Goal: Transaction & Acquisition: Purchase product/service

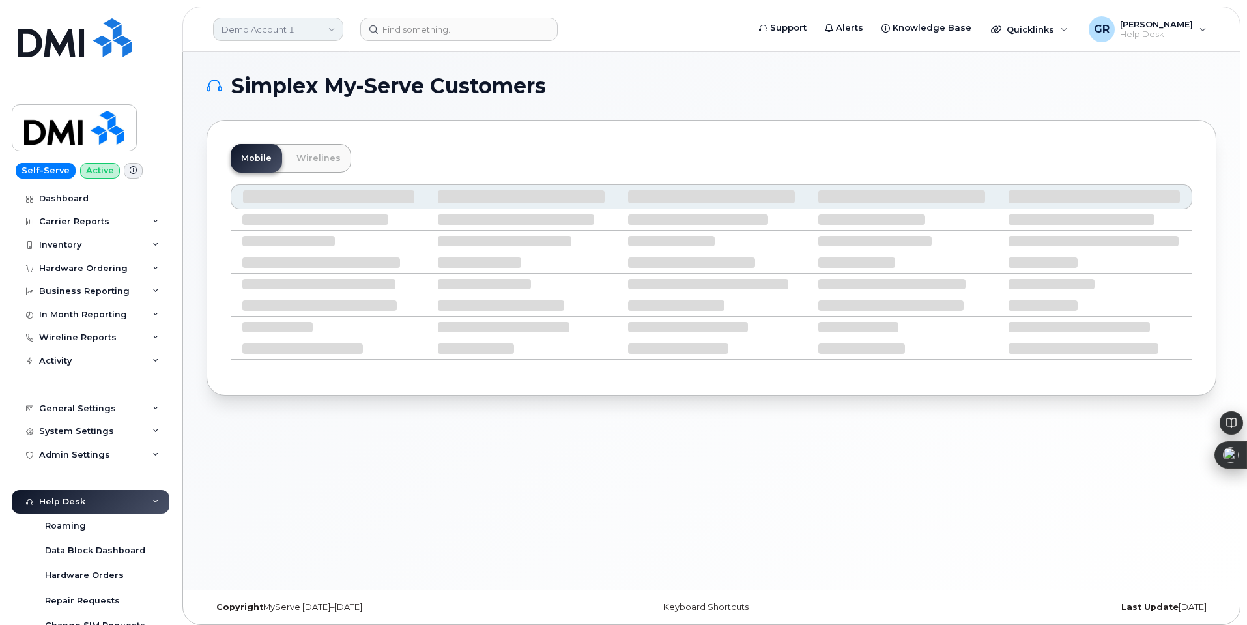
click at [317, 33] on link "Demo Account 1" at bounding box center [278, 29] width 130 height 23
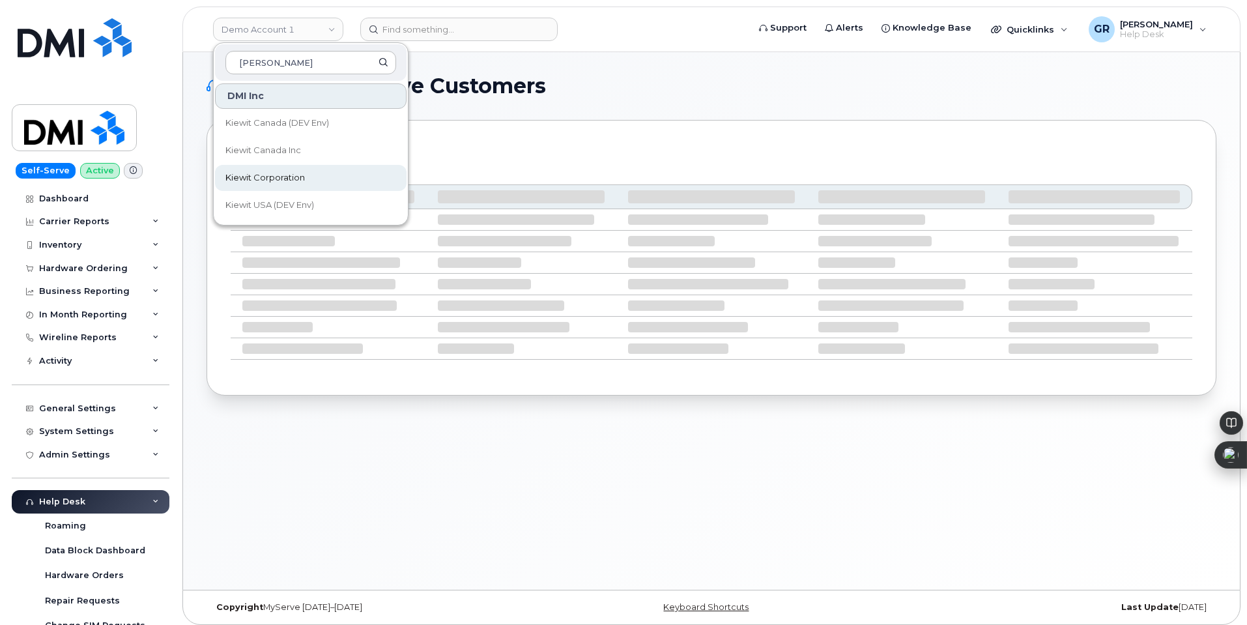
type input "kiewit"
click at [313, 175] on link "Kiewit Corporation" at bounding box center [311, 178] width 192 height 26
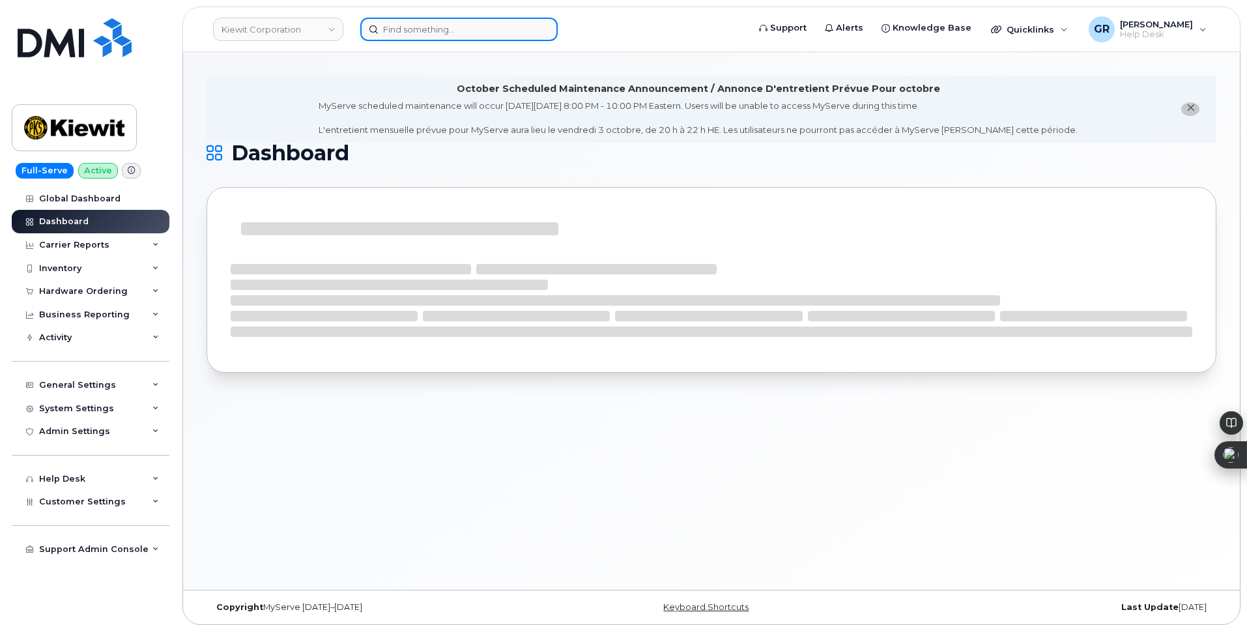
drag, startPoint x: 422, startPoint y: 27, endPoint x: 437, endPoint y: 18, distance: 17.5
click at [422, 27] on input at bounding box center [458, 29] width 197 height 23
paste input "Tristen Mcclendon"
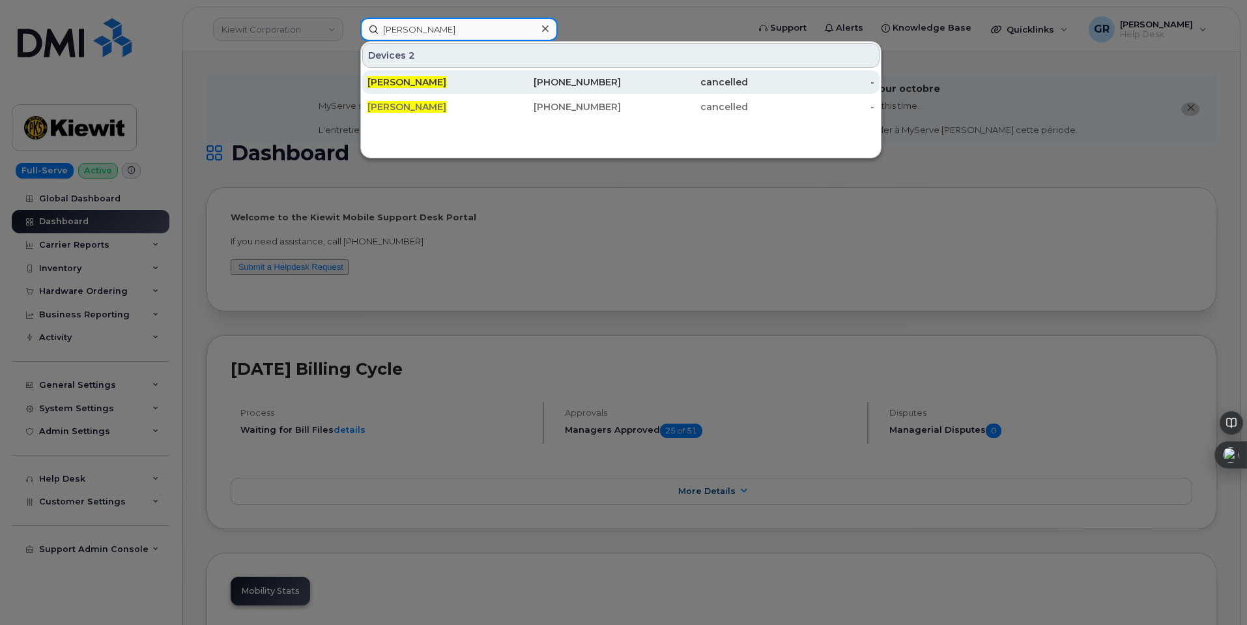
type input "Tristen Mcclendon"
click at [510, 85] on div "501-710-1156" at bounding box center [558, 82] width 127 height 13
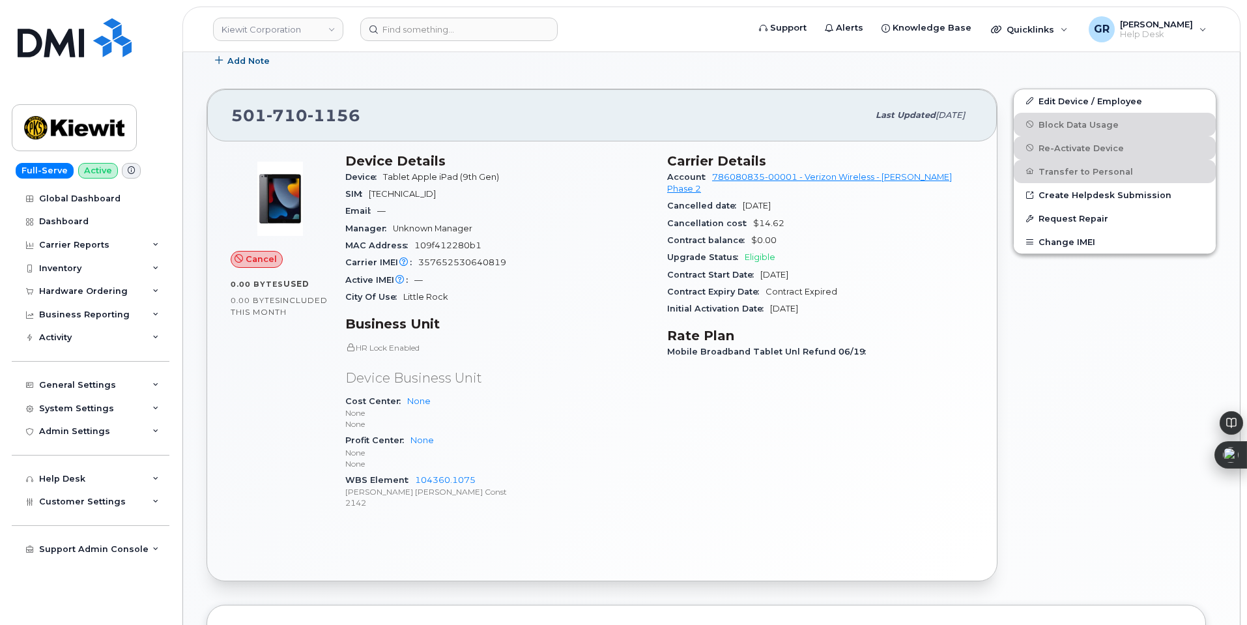
scroll to position [130, 0]
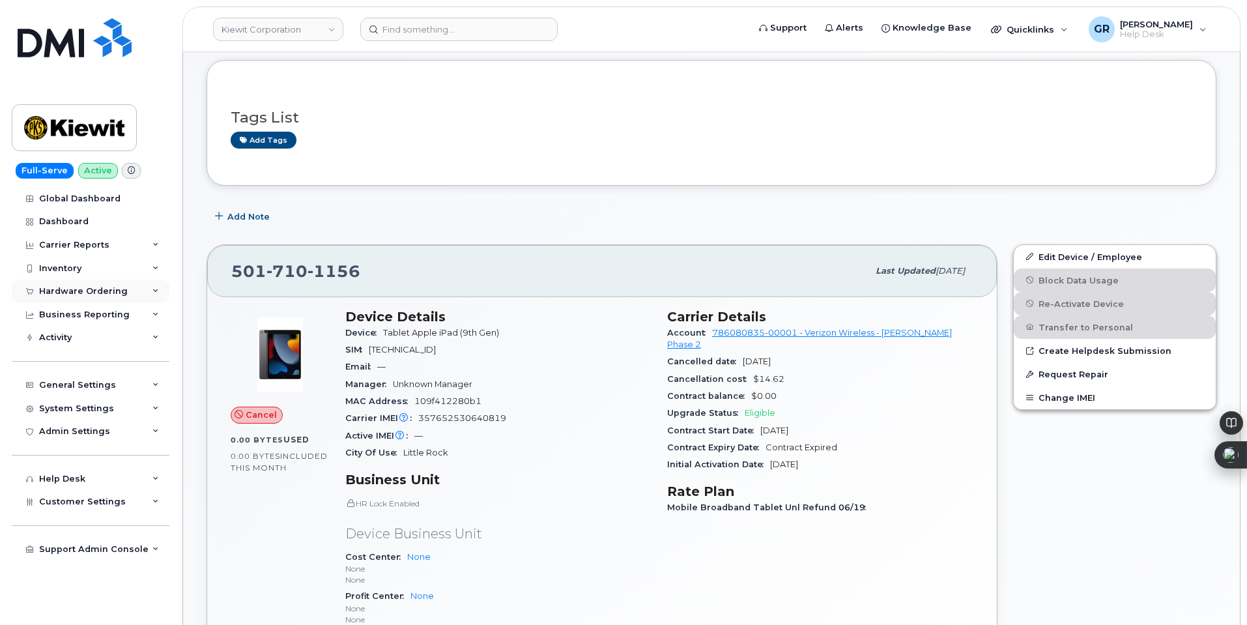
click at [139, 291] on div "Hardware Ordering" at bounding box center [91, 291] width 158 height 23
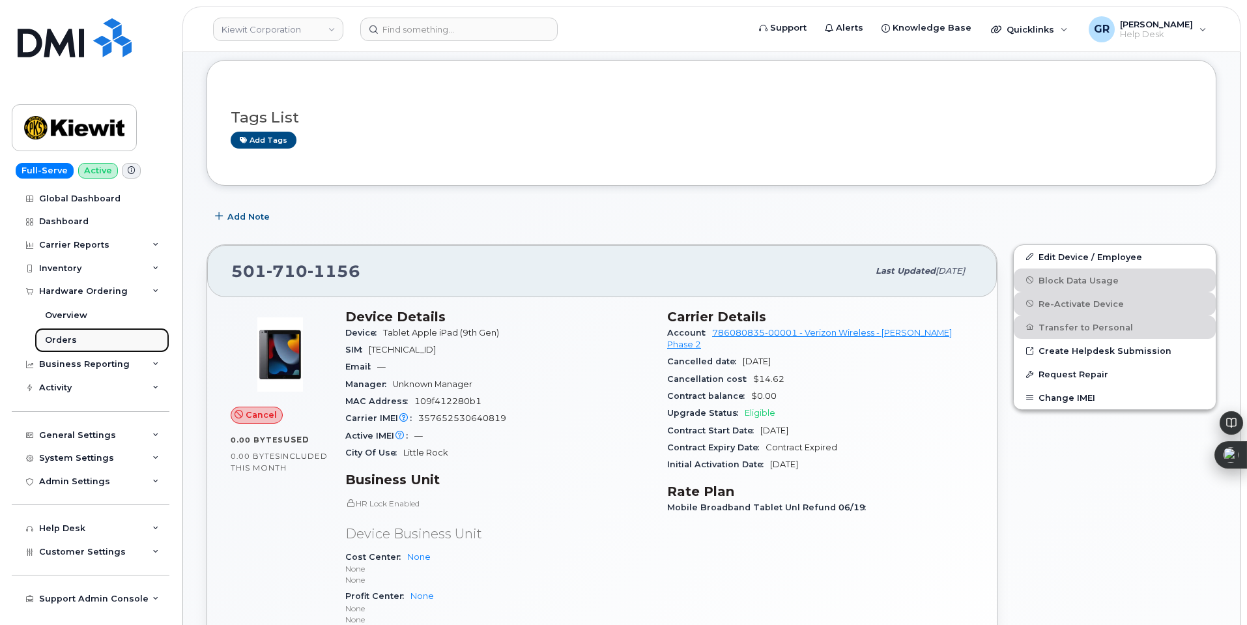
click at [104, 338] on link "Orders" at bounding box center [102, 340] width 135 height 25
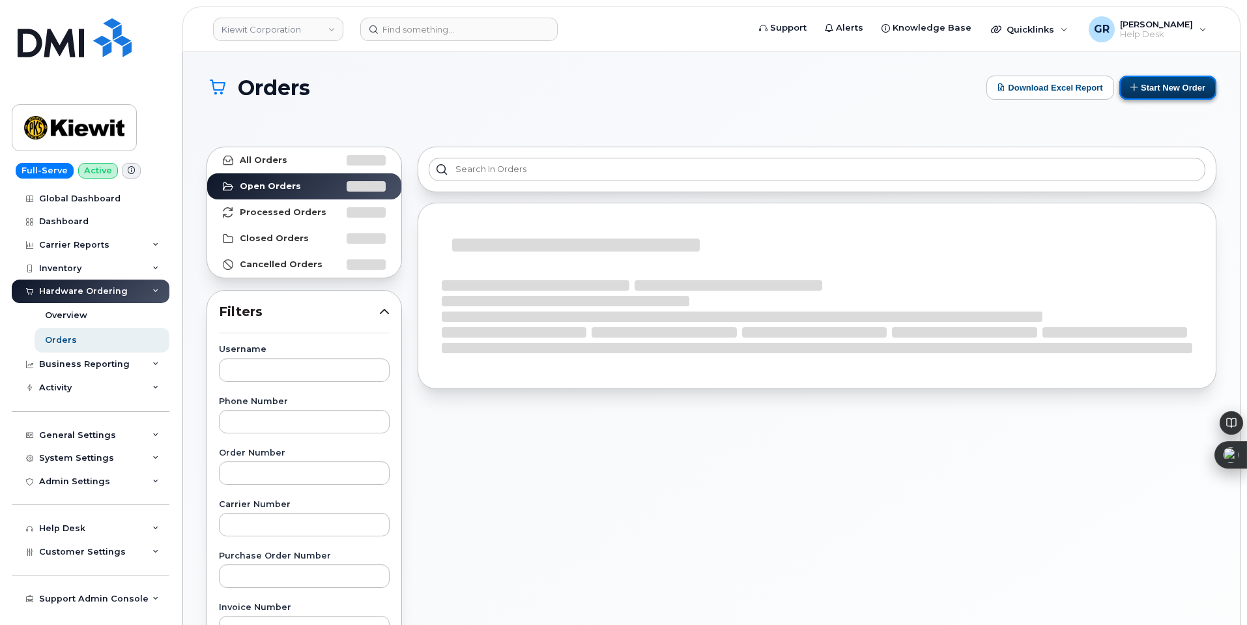
click at [1169, 95] on button "Start New Order" at bounding box center [1168, 88] width 97 height 24
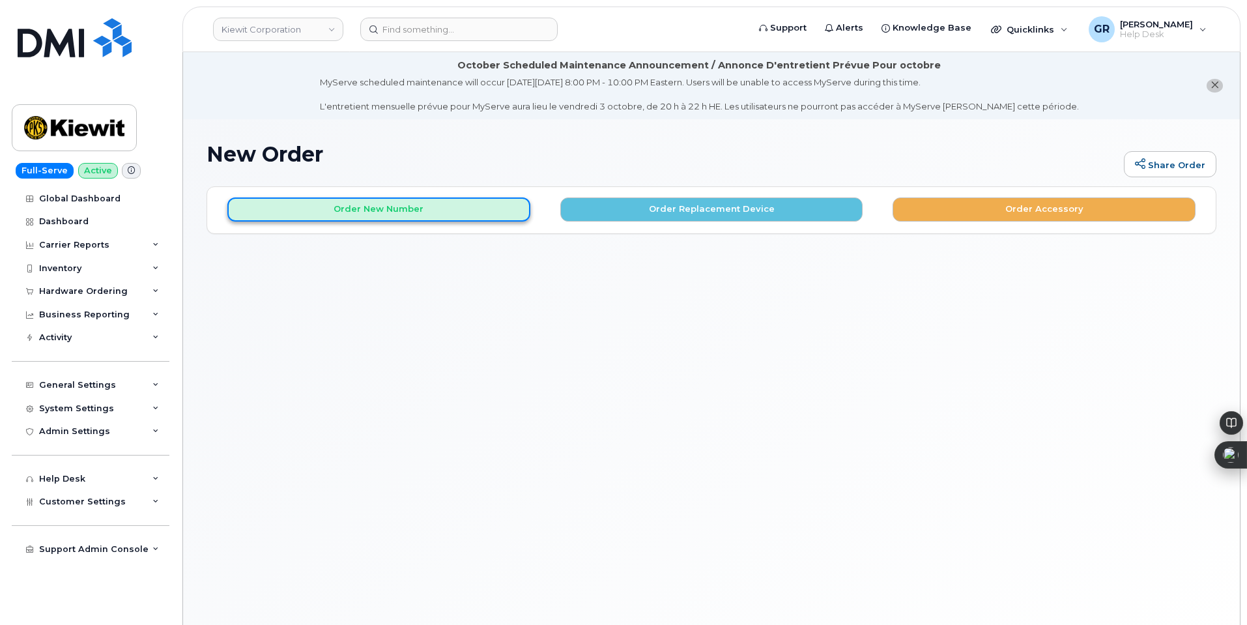
click at [471, 211] on button "Order New Number" at bounding box center [378, 209] width 303 height 24
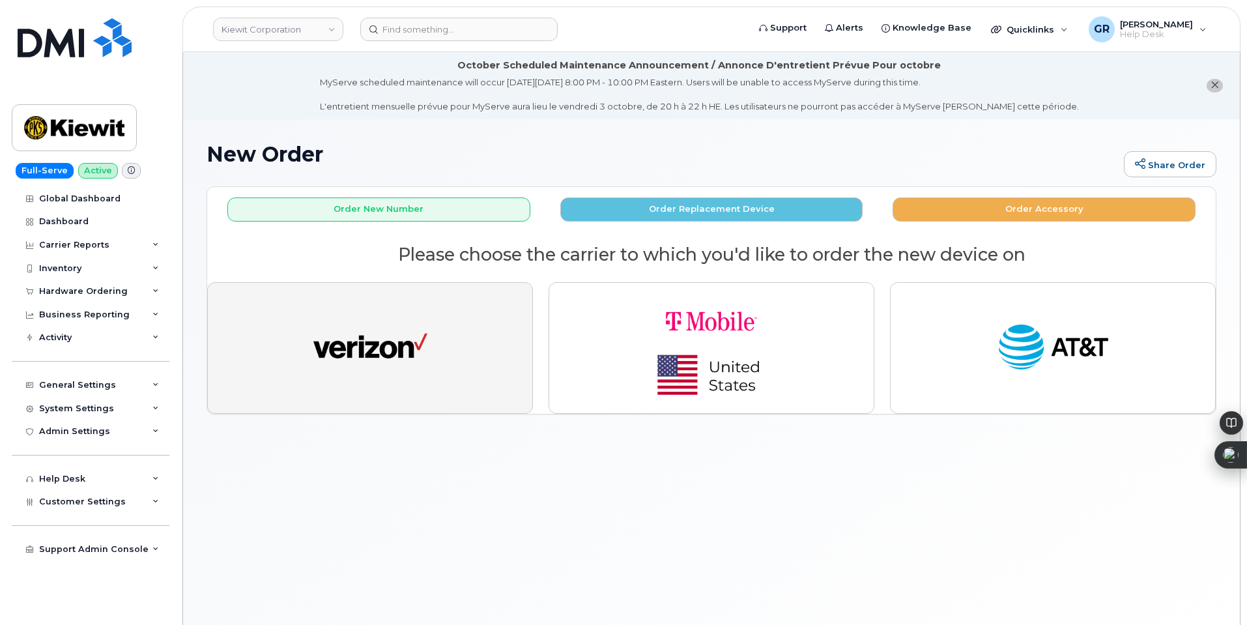
click at [411, 345] on img "button" at bounding box center [370, 348] width 114 height 59
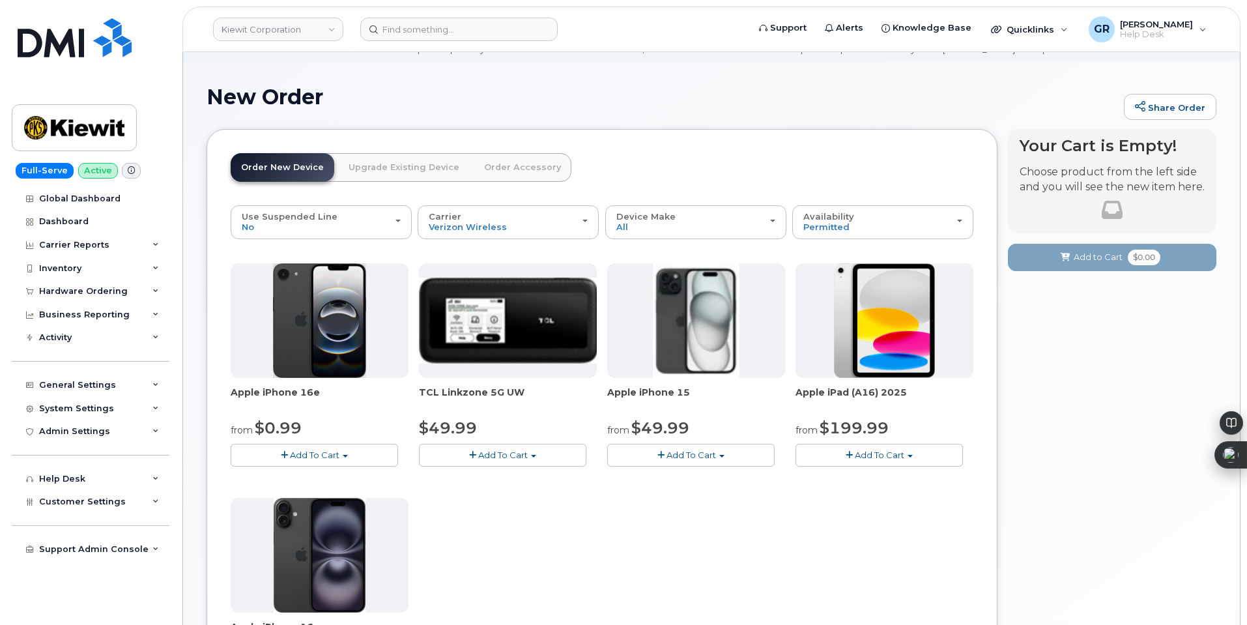
scroll to position [130, 0]
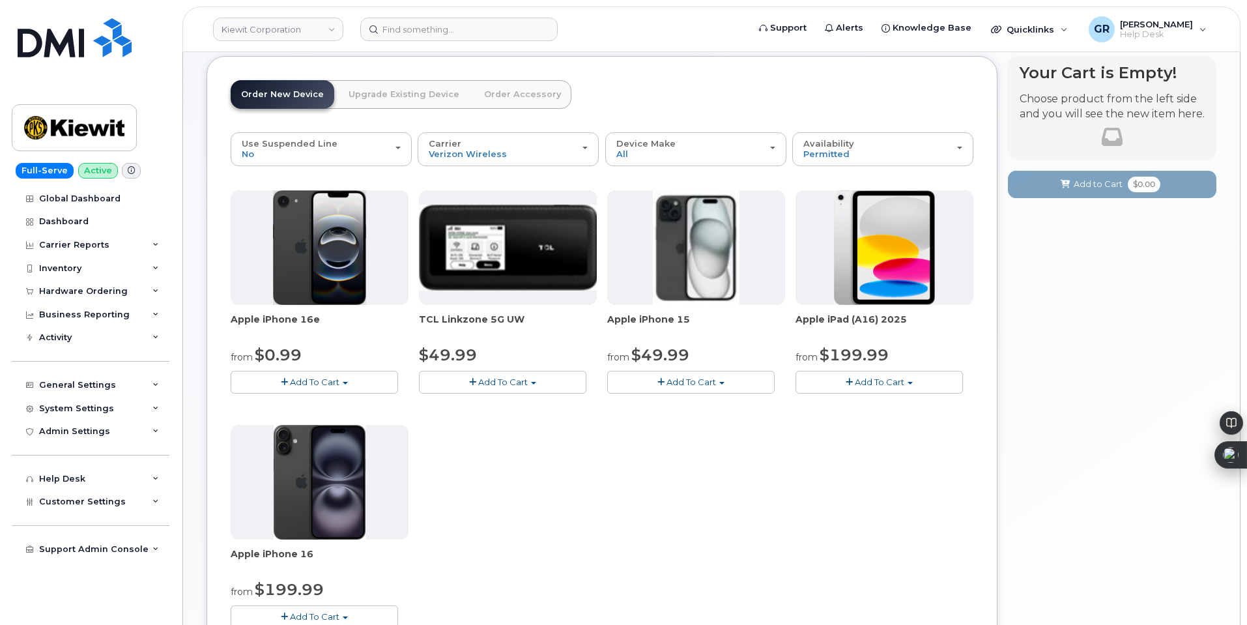
click at [345, 378] on button "Add To Cart" at bounding box center [314, 382] width 167 height 23
click at [354, 351] on div "from $0.99" at bounding box center [320, 355] width 178 height 22
click at [345, 381] on button "Add To Cart" at bounding box center [314, 382] width 167 height 23
click at [332, 408] on link "$0.99 - 2 Year Activation (128GB)" at bounding box center [318, 406] width 168 height 16
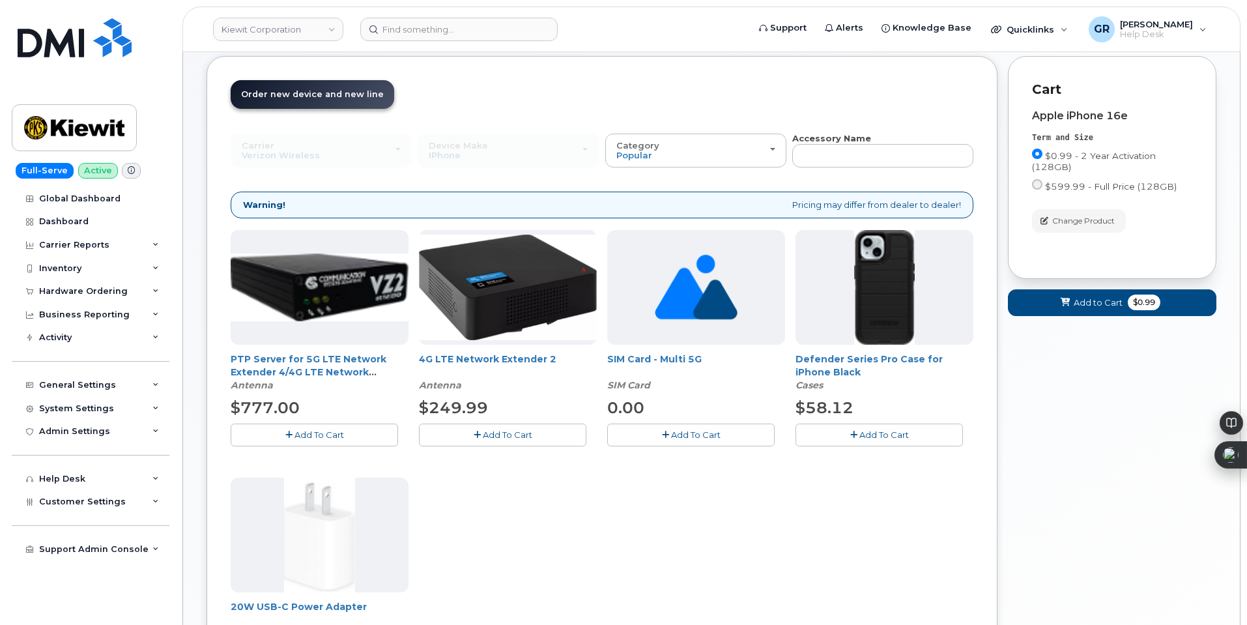
click at [866, 430] on span "Add To Cart" at bounding box center [885, 435] width 50 height 10
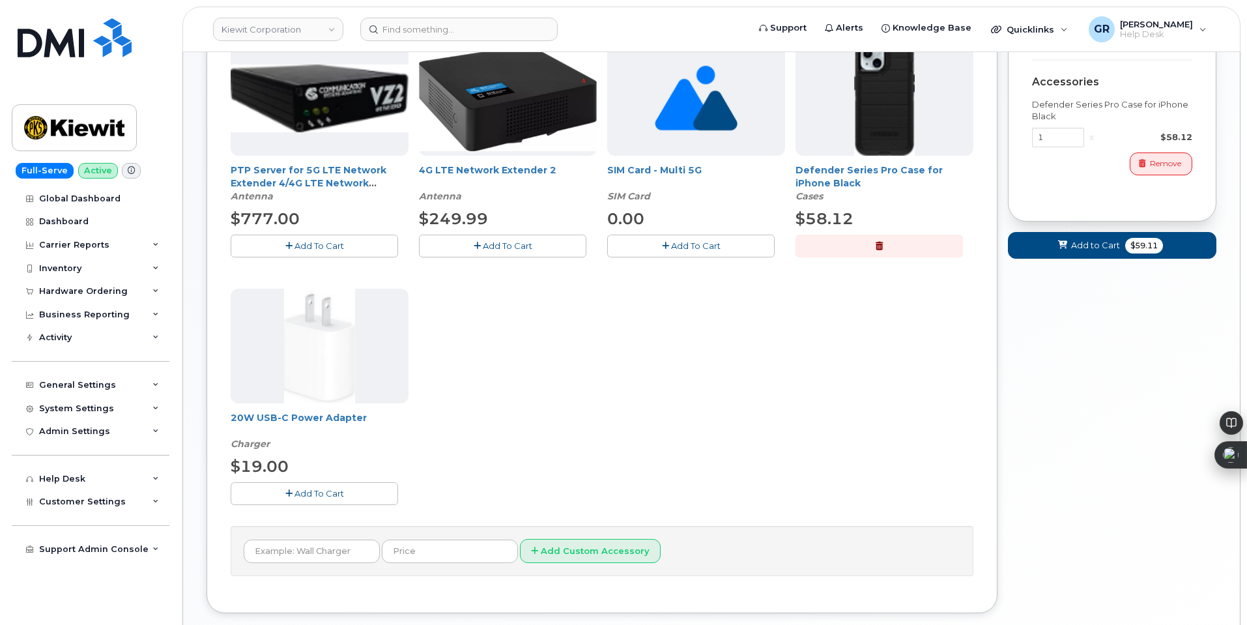
scroll to position [326, 0]
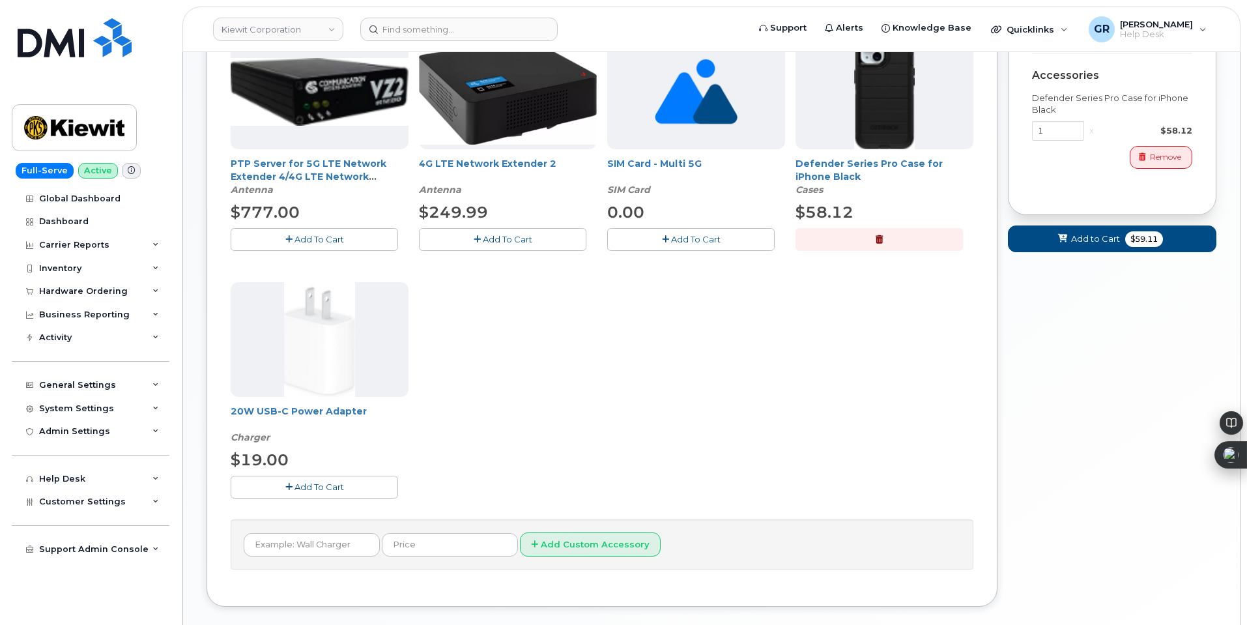
click at [313, 479] on button "Add To Cart" at bounding box center [314, 487] width 167 height 23
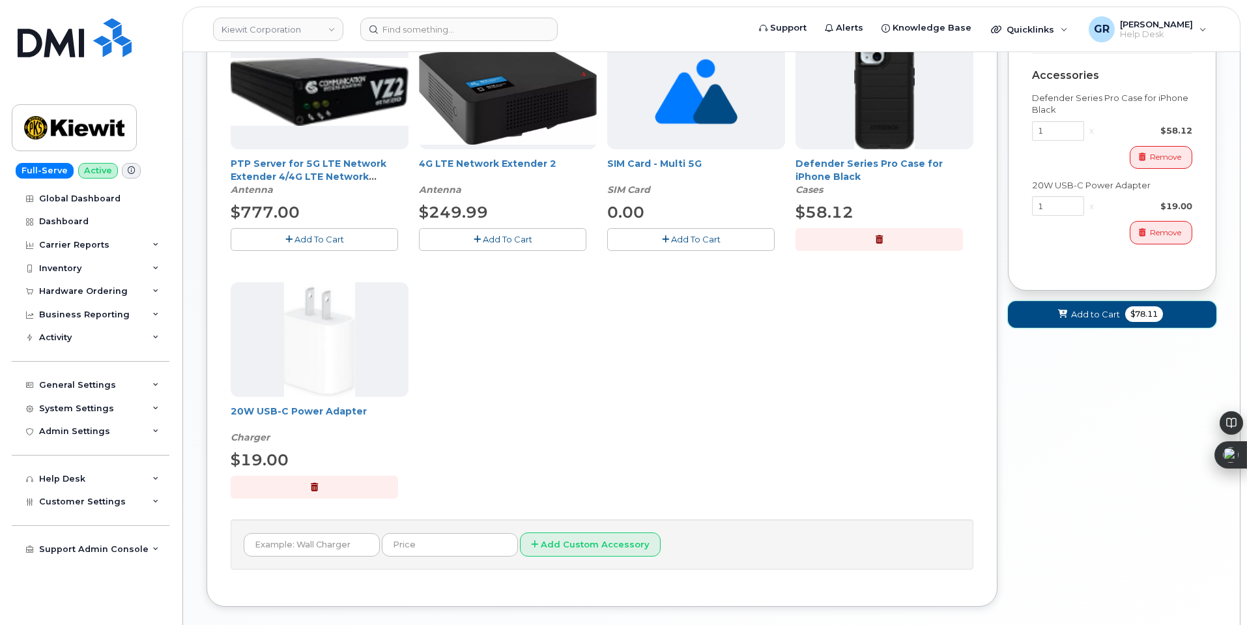
click at [1081, 316] on span "Add to Cart" at bounding box center [1095, 314] width 49 height 12
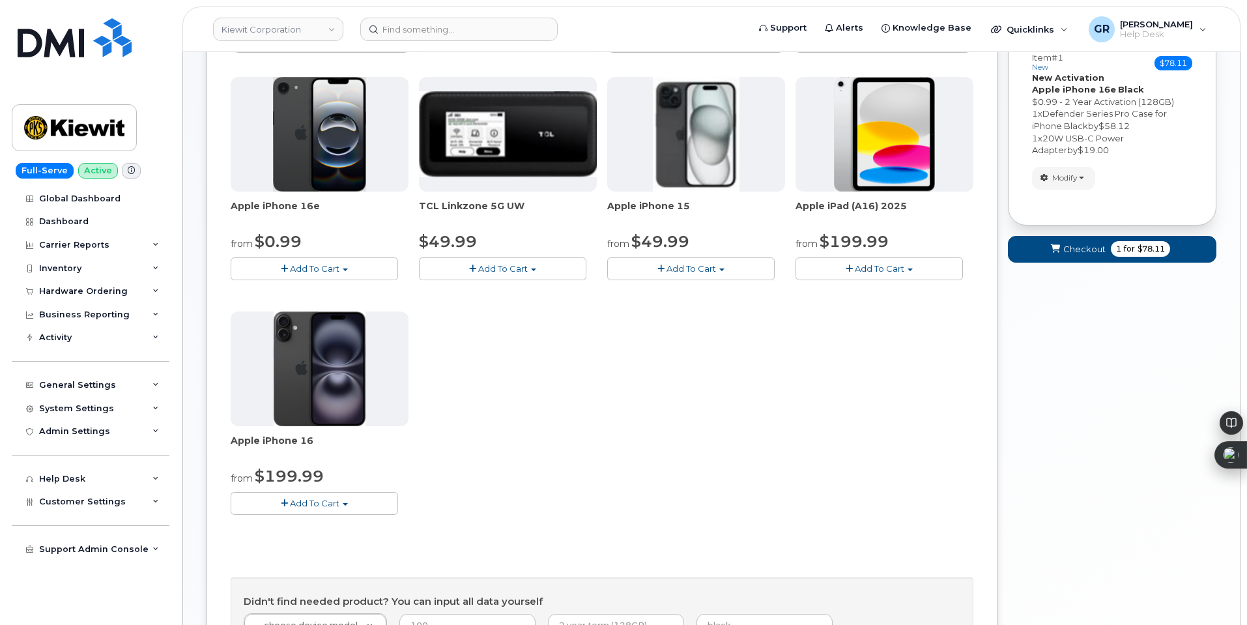
scroll to position [74, 0]
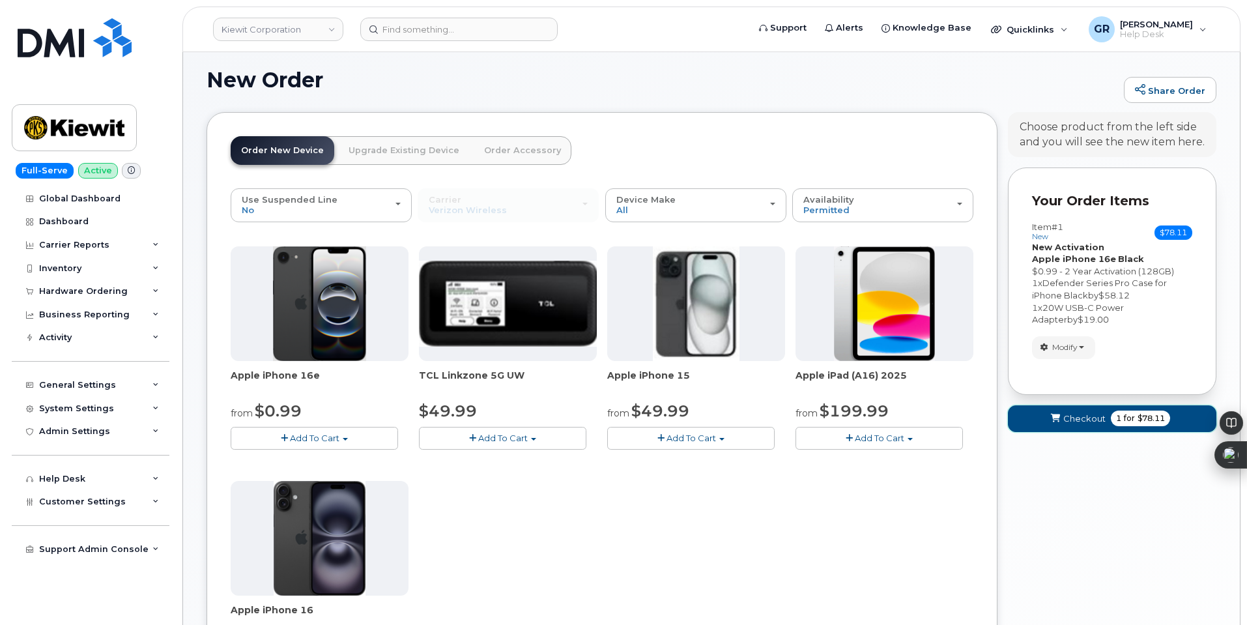
click at [1098, 411] on button "Checkout 1 for $78.11" at bounding box center [1112, 418] width 209 height 27
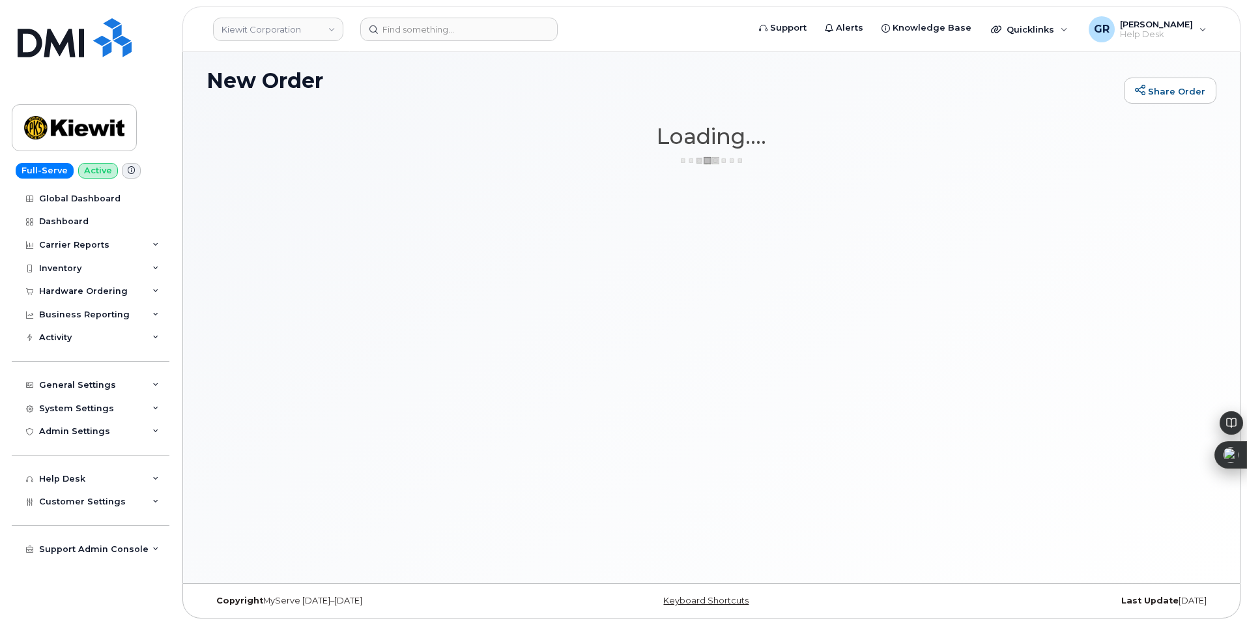
scroll to position [74, 0]
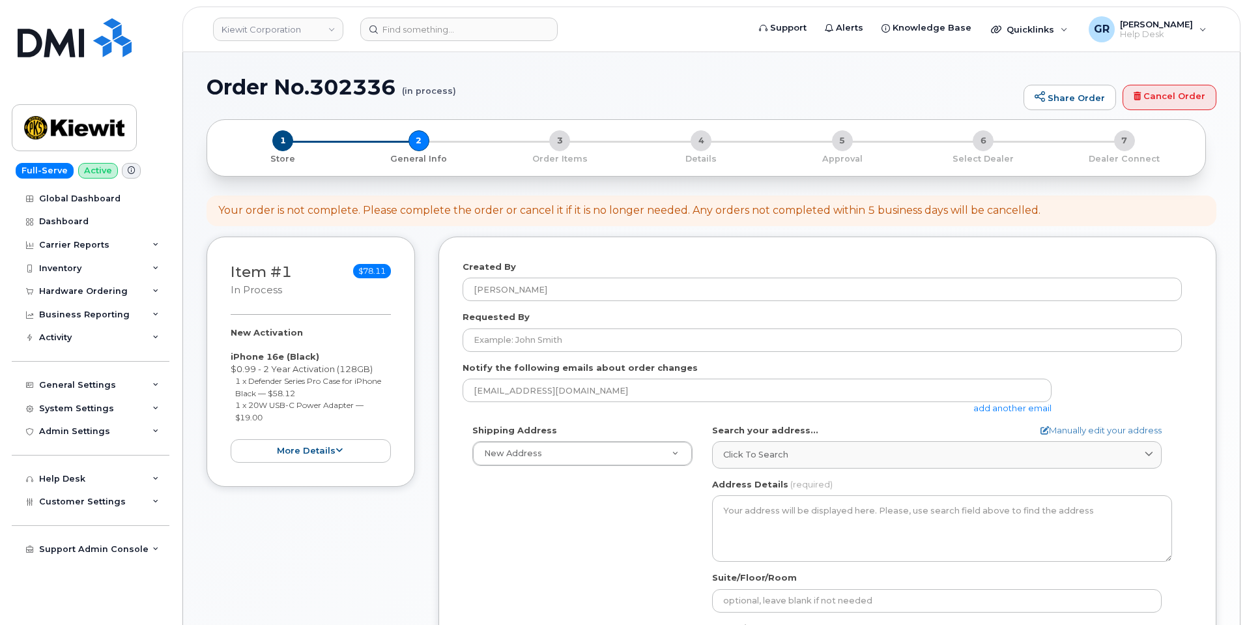
select select
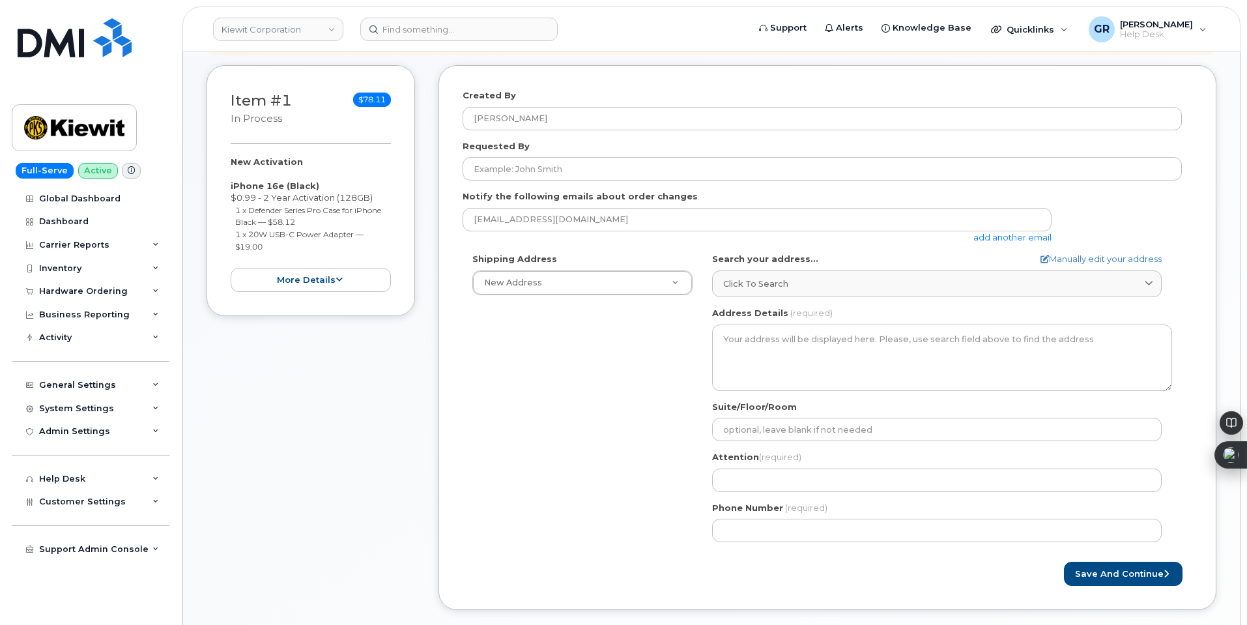
scroll to position [261, 0]
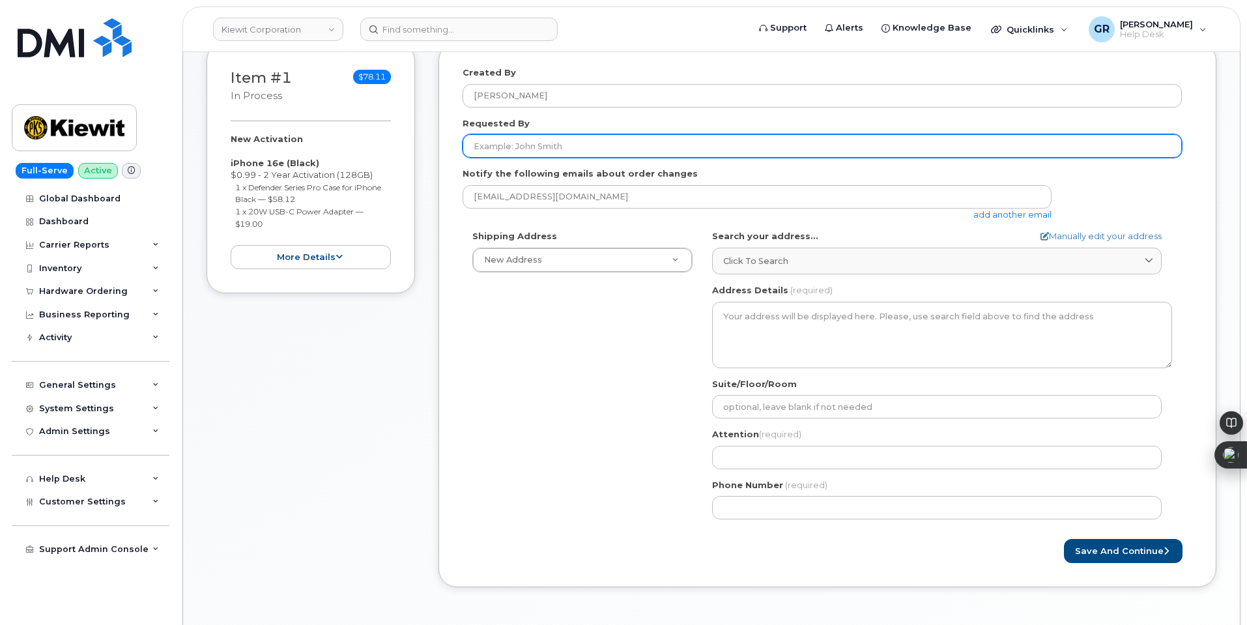
drag, startPoint x: 628, startPoint y: 145, endPoint x: 645, endPoint y: 168, distance: 28.9
click at [628, 145] on input "Requested By" at bounding box center [823, 145] width 720 height 23
paste input "[PERSON_NAME]"
type input "[PERSON_NAME]"
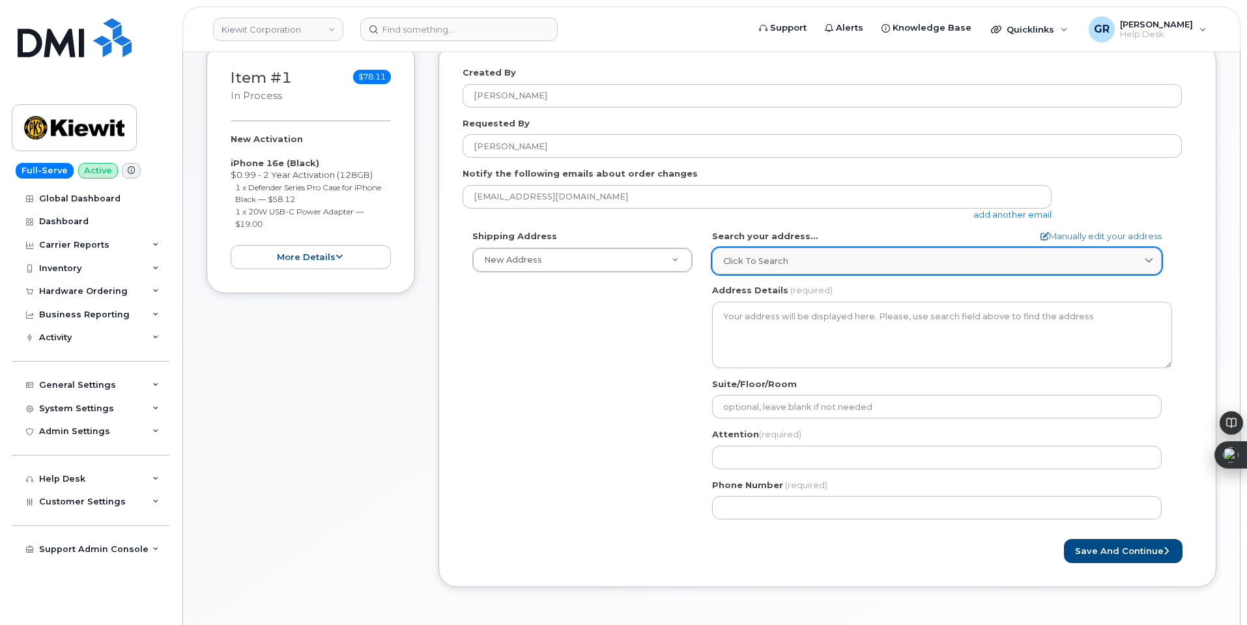
click at [814, 267] on div "Click to search" at bounding box center [937, 261] width 428 height 12
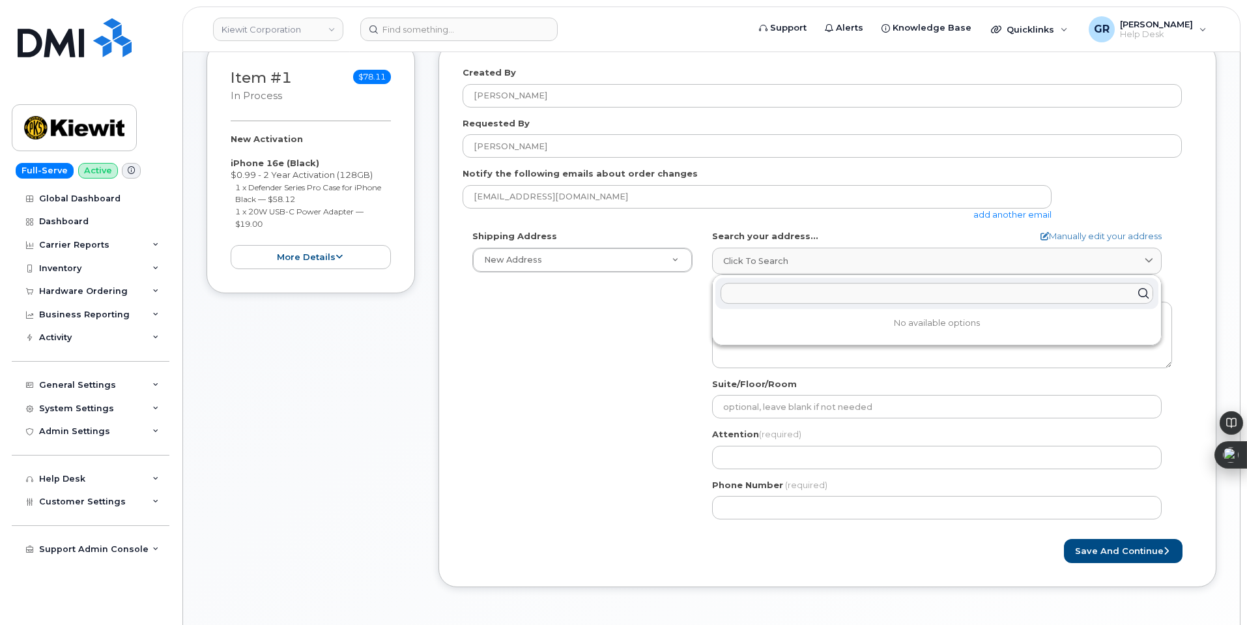
paste input "15 Century BlvdNashville, TN 37214 Suite 303"
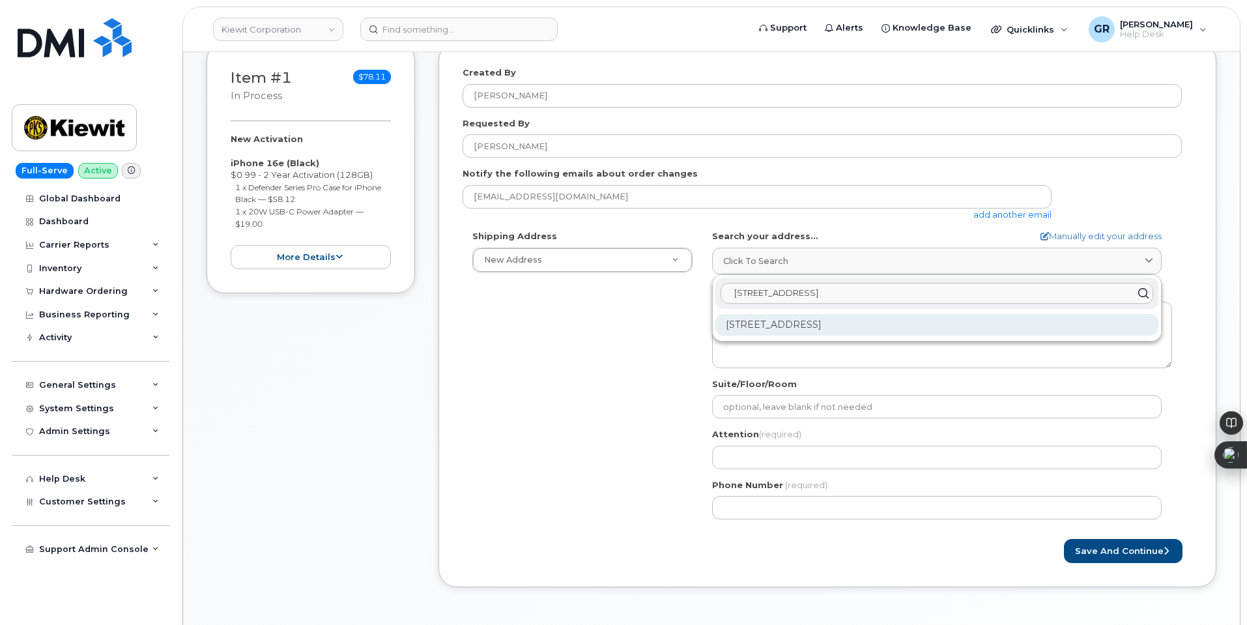
type input "15 Century BlvdNashville, TN 37214 Suite 303"
click at [875, 327] on div "15 Century Blvd Ste 303 Nashville TN 37214-3692" at bounding box center [937, 325] width 443 height 22
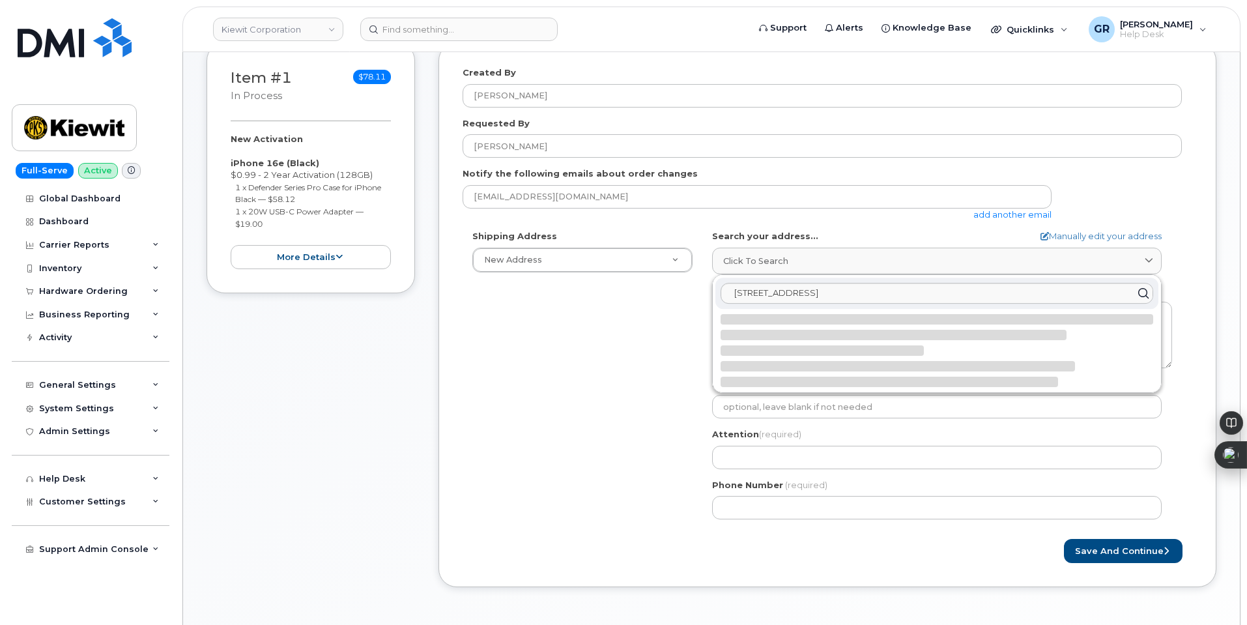
select select
type textarea "15 Century Blvd Ste 303 NASHVILLE TN 37214-3692 UNITED STATES"
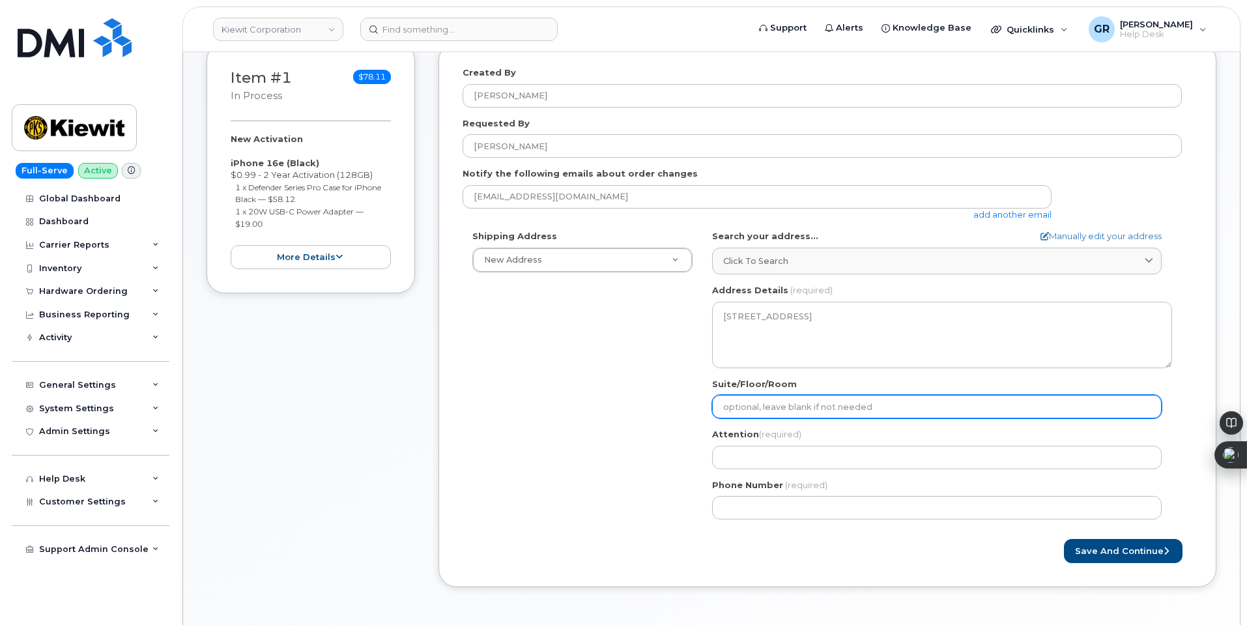
click at [819, 411] on input "Suite/Floor/Room" at bounding box center [937, 406] width 450 height 23
select select
type input "S"
select select
type input "Su"
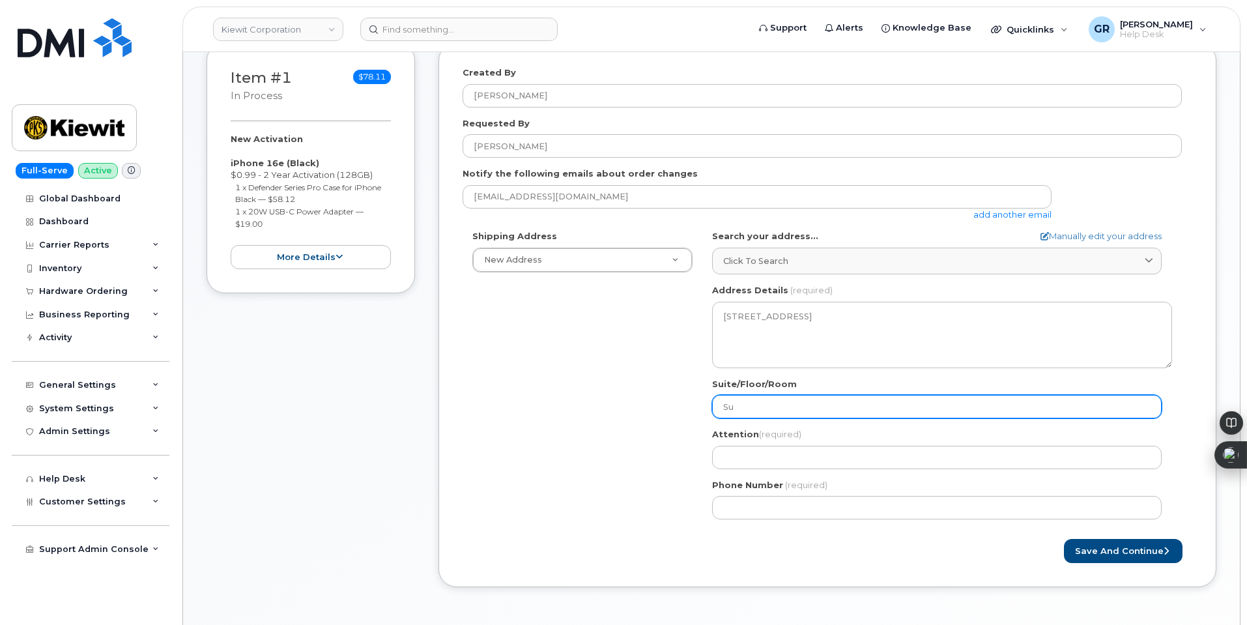
select select
type input "Sui"
select select
type input "Suit"
select select
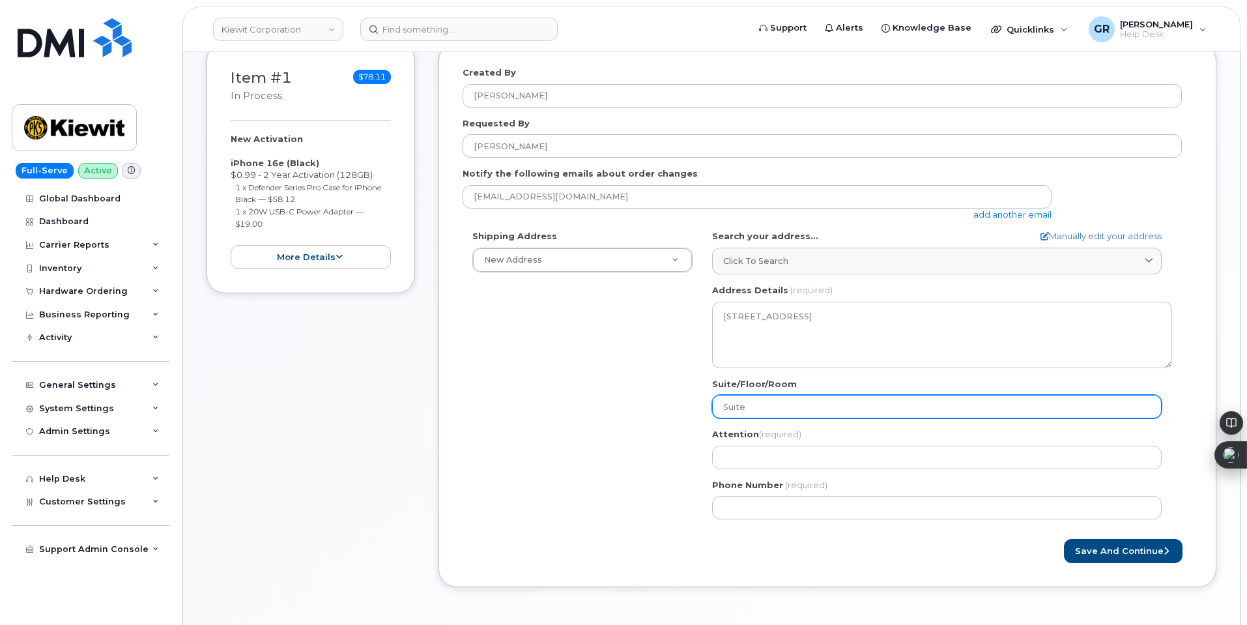
type input "Suite"
select select
type input "Suite 3"
select select
type input "Suite 30"
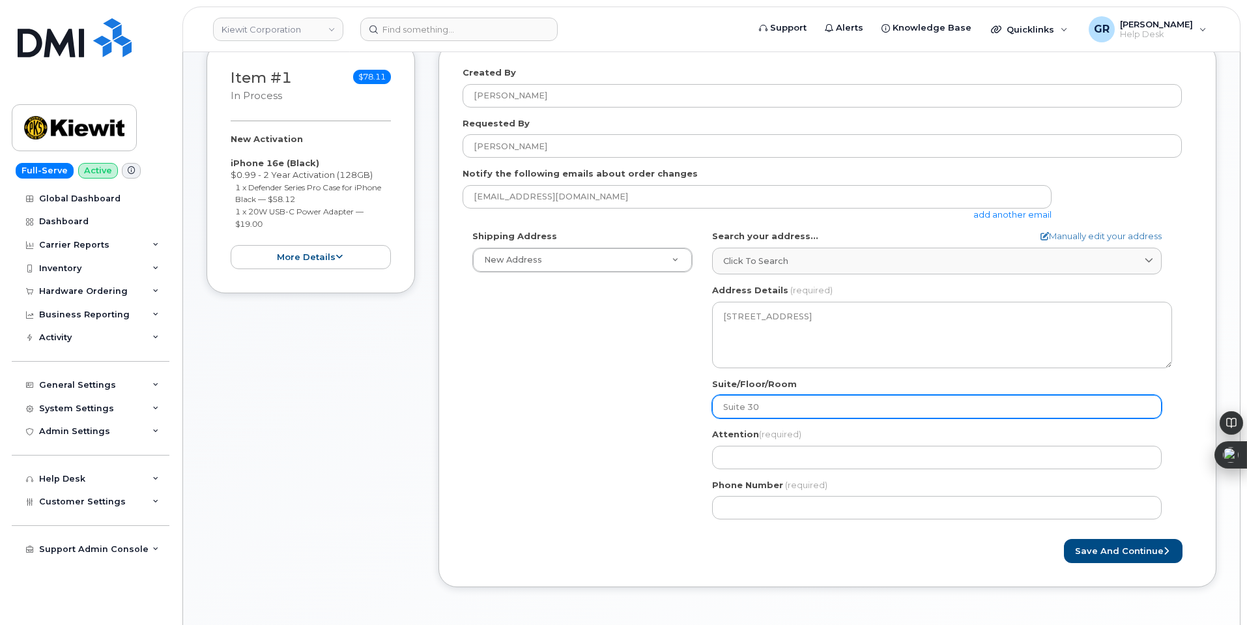
select select
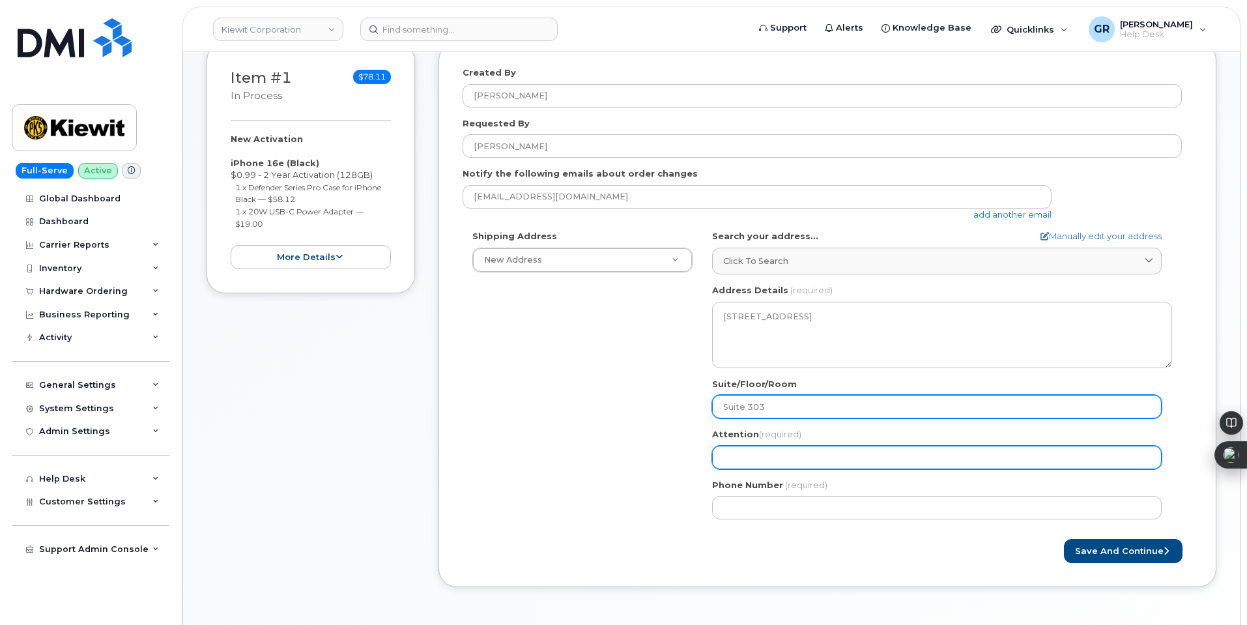
type input "Suite 303"
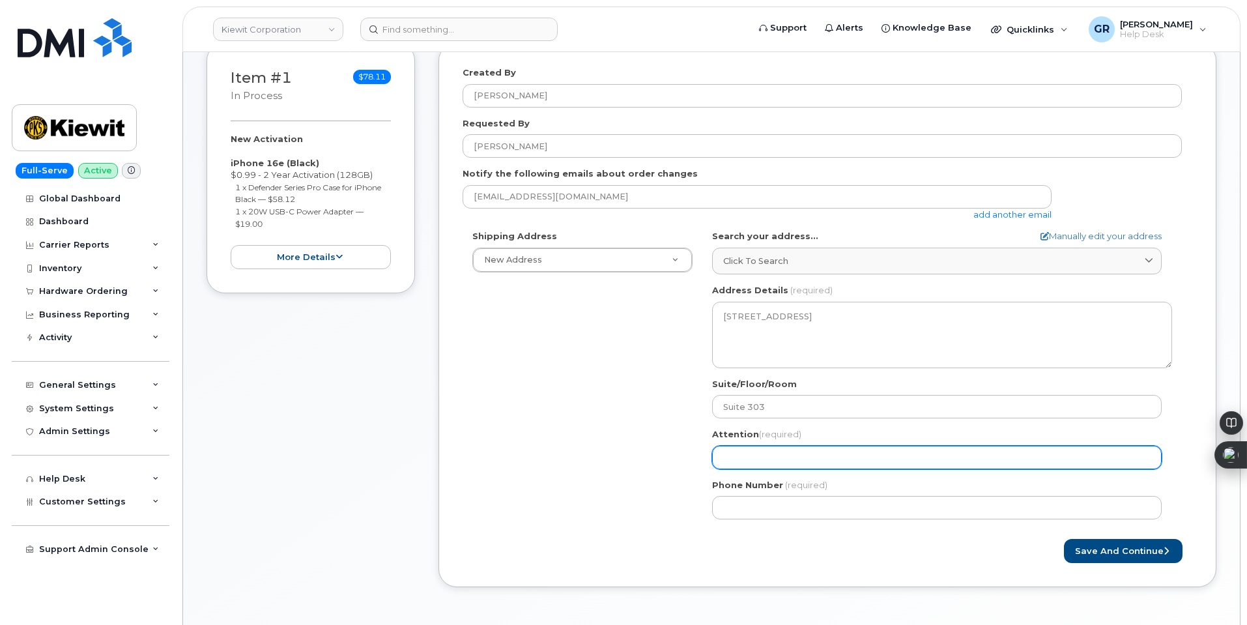
click at [732, 454] on input "Attention (required)" at bounding box center [937, 457] width 450 height 23
click at [748, 458] on input "Attention (required)" at bounding box center [937, 457] width 450 height 23
paste input "[PERSON_NAME]"
select select
type input "[PERSON_NAME]"
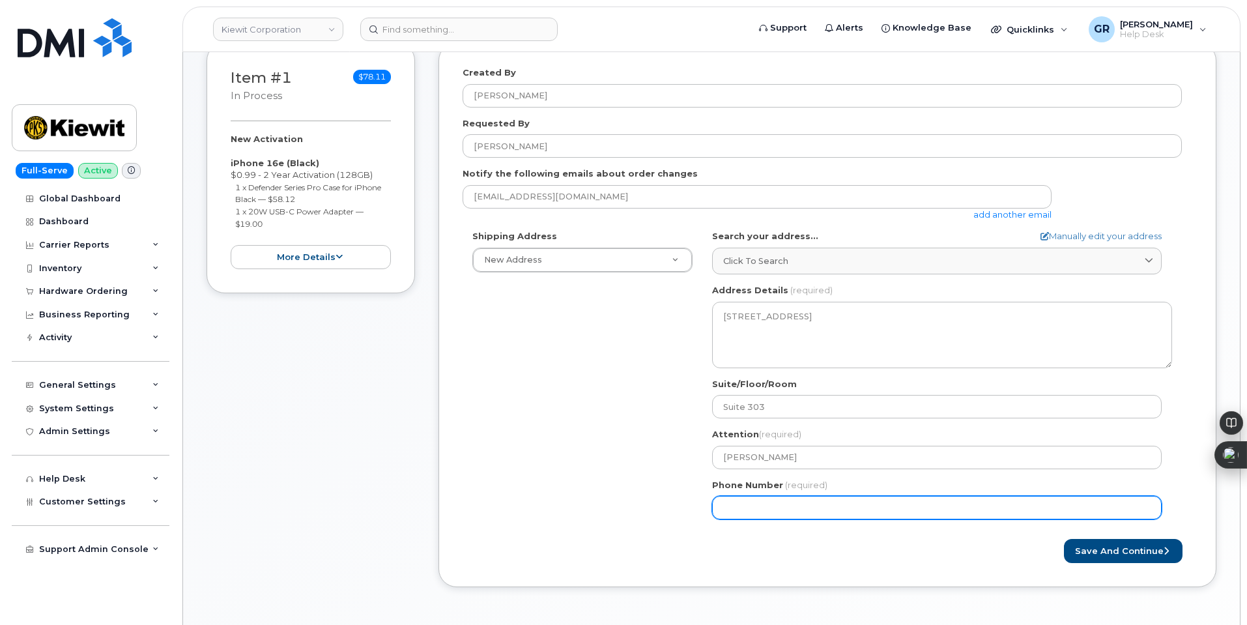
drag, startPoint x: 782, startPoint y: 503, endPoint x: 807, endPoint y: 496, distance: 25.8
click at [782, 504] on input "Phone Number" at bounding box center [937, 507] width 450 height 23
paste input "7193517411"
type input "7193517411"
select select
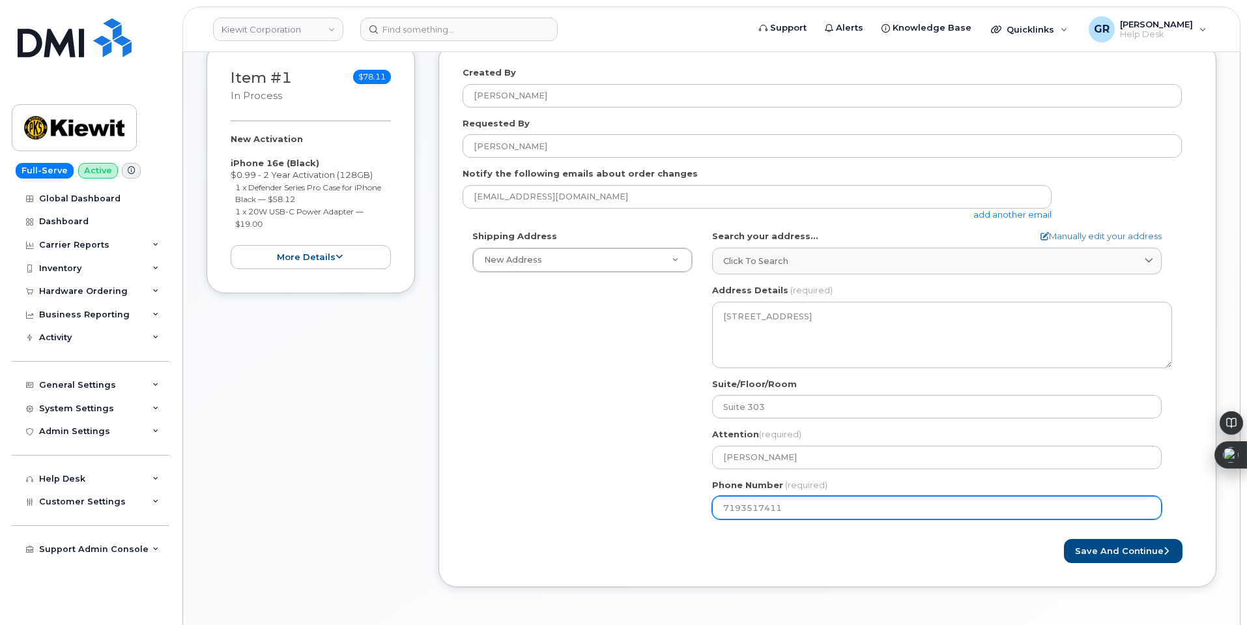
type input "7193517411"
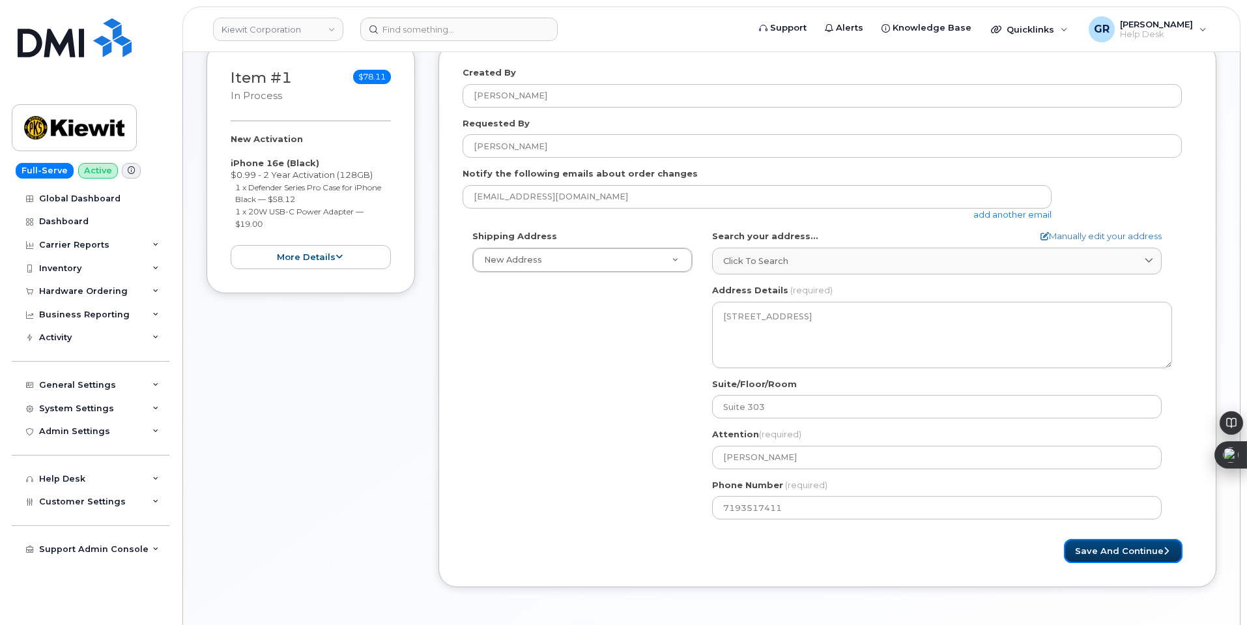
click at [1129, 547] on button "Save and Continue" at bounding box center [1123, 551] width 119 height 24
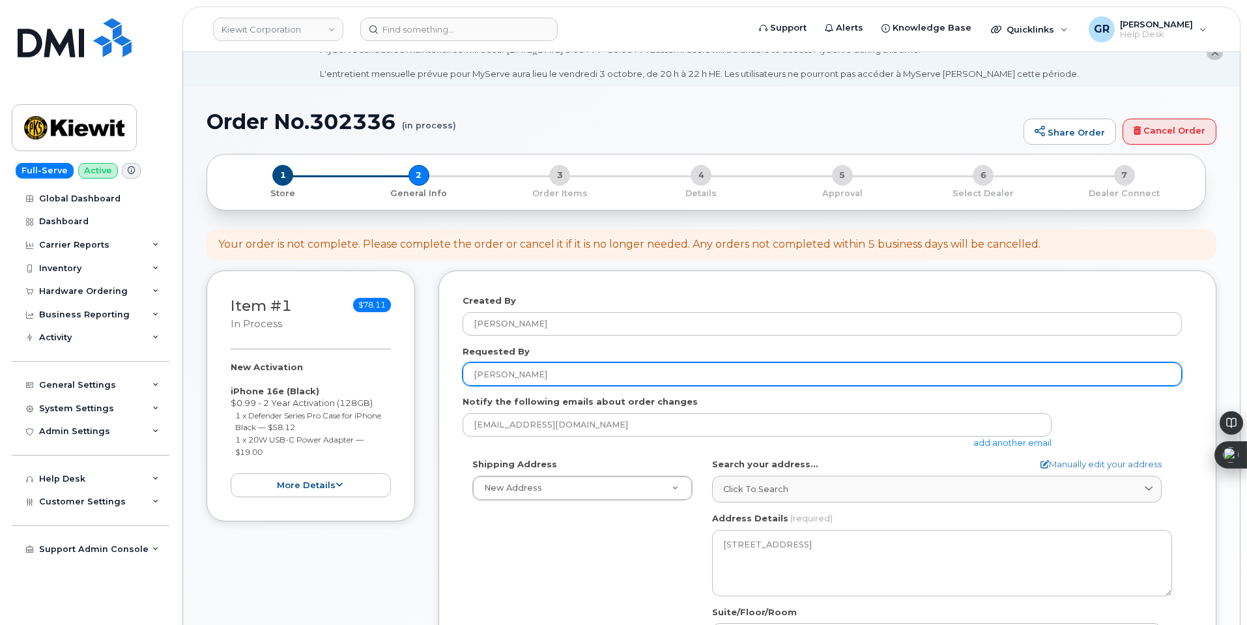
scroll to position [65, 0]
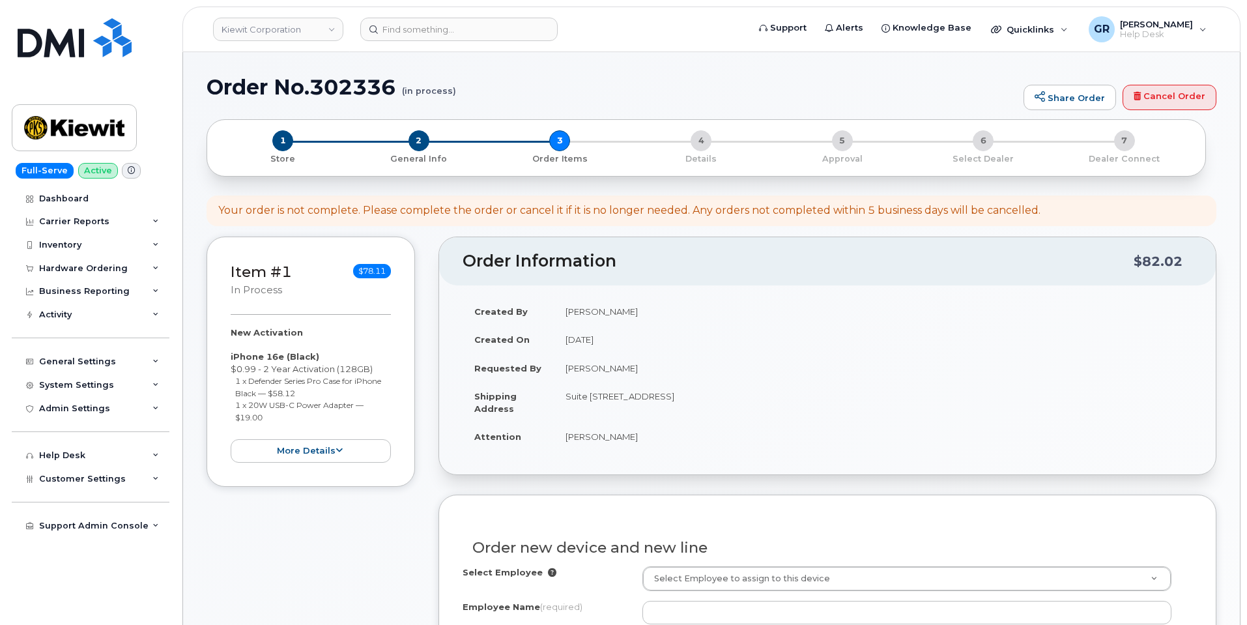
select select
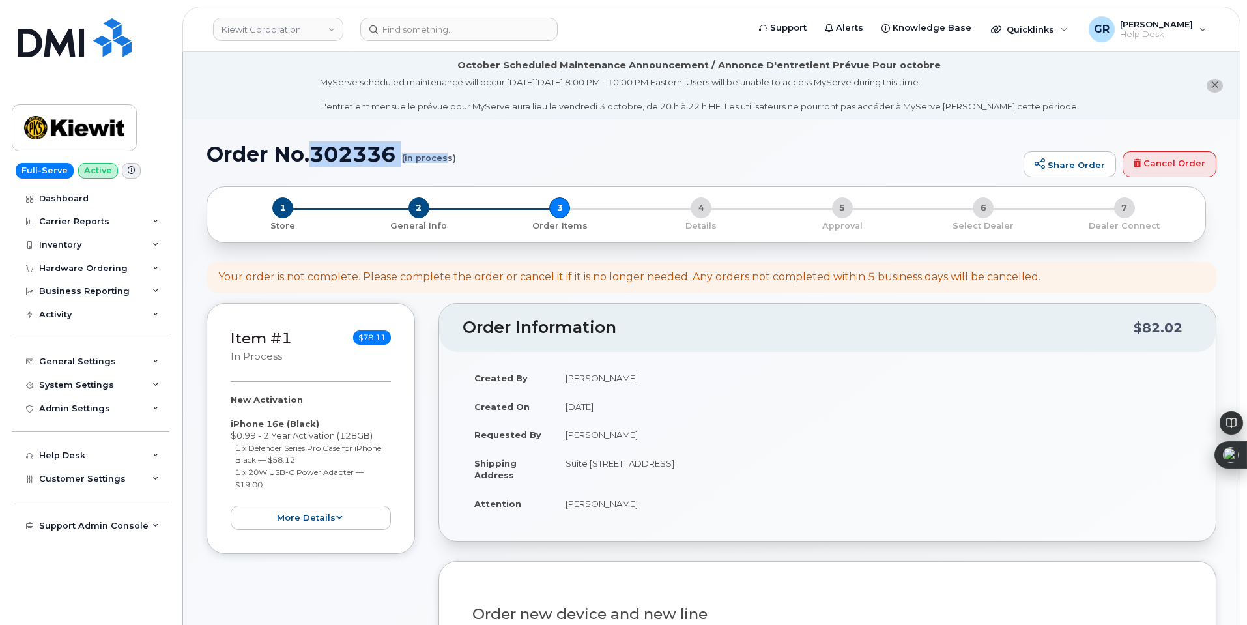
drag, startPoint x: 316, startPoint y: 155, endPoint x: 448, endPoint y: 150, distance: 131.8
click at [447, 150] on h1 "Order No.302336 (in process)" at bounding box center [612, 154] width 811 height 23
click at [383, 153] on h1 "Order No.302336 (in process)" at bounding box center [612, 154] width 811 height 23
drag, startPoint x: 319, startPoint y: 154, endPoint x: 388, endPoint y: 153, distance: 68.4
click at [388, 153] on h1 "Order No.302336 (in process)" at bounding box center [612, 154] width 811 height 23
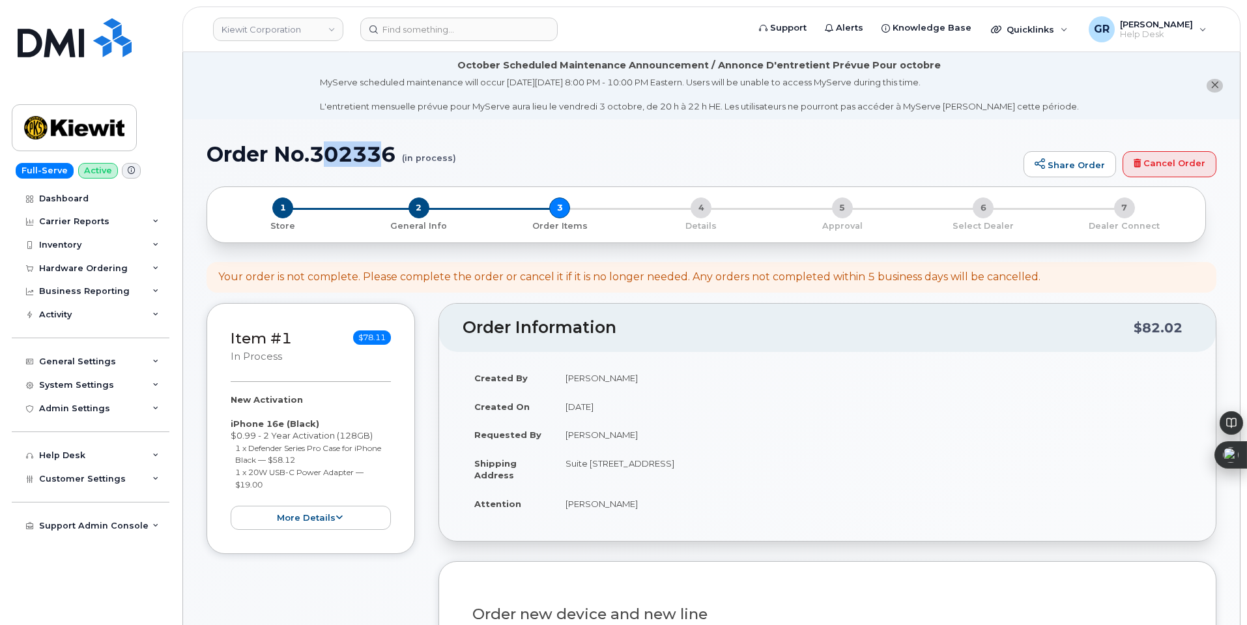
click at [388, 153] on h1 "Order No.302336 (in process)" at bounding box center [612, 154] width 811 height 23
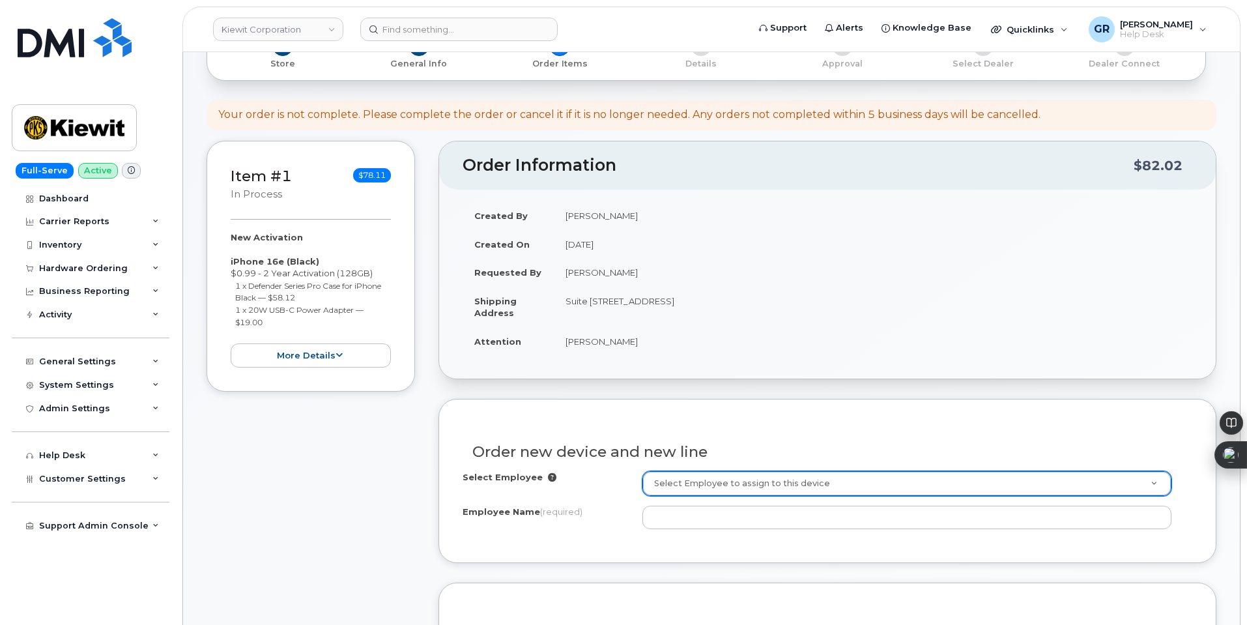
scroll to position [326, 0]
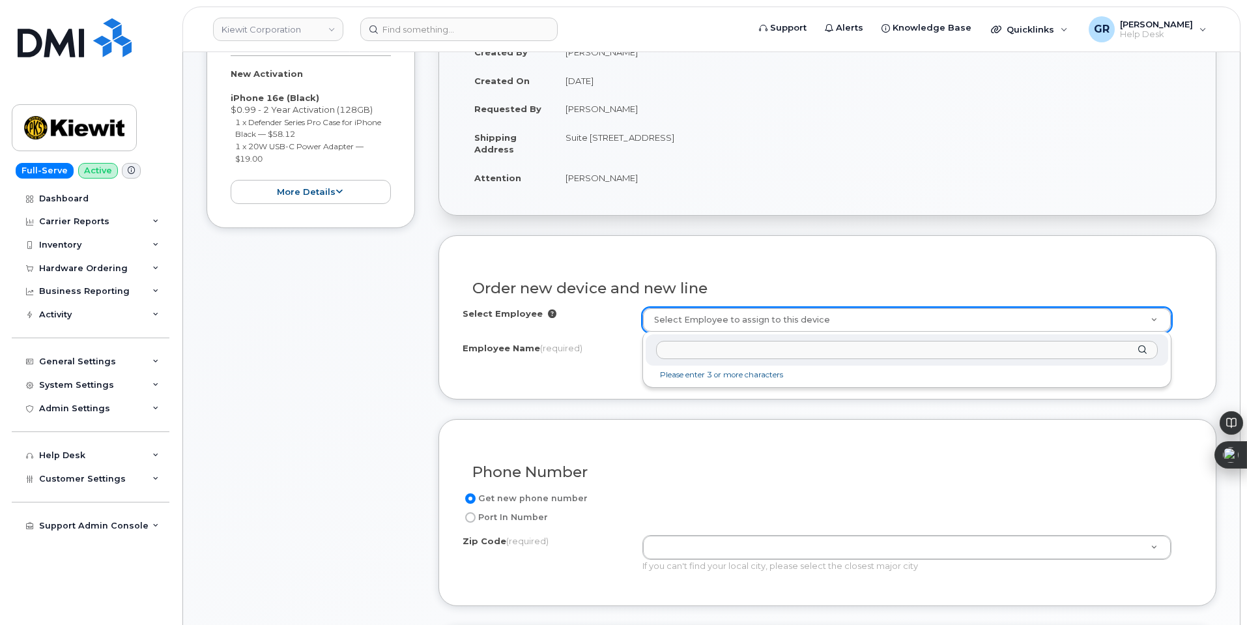
paste input "[PERSON_NAME]"
click at [705, 351] on input "[PERSON_NAME]" at bounding box center [907, 350] width 502 height 19
drag, startPoint x: 675, startPoint y: 349, endPoint x: 620, endPoint y: 347, distance: 54.2
type input "[PERSON_NAME]"
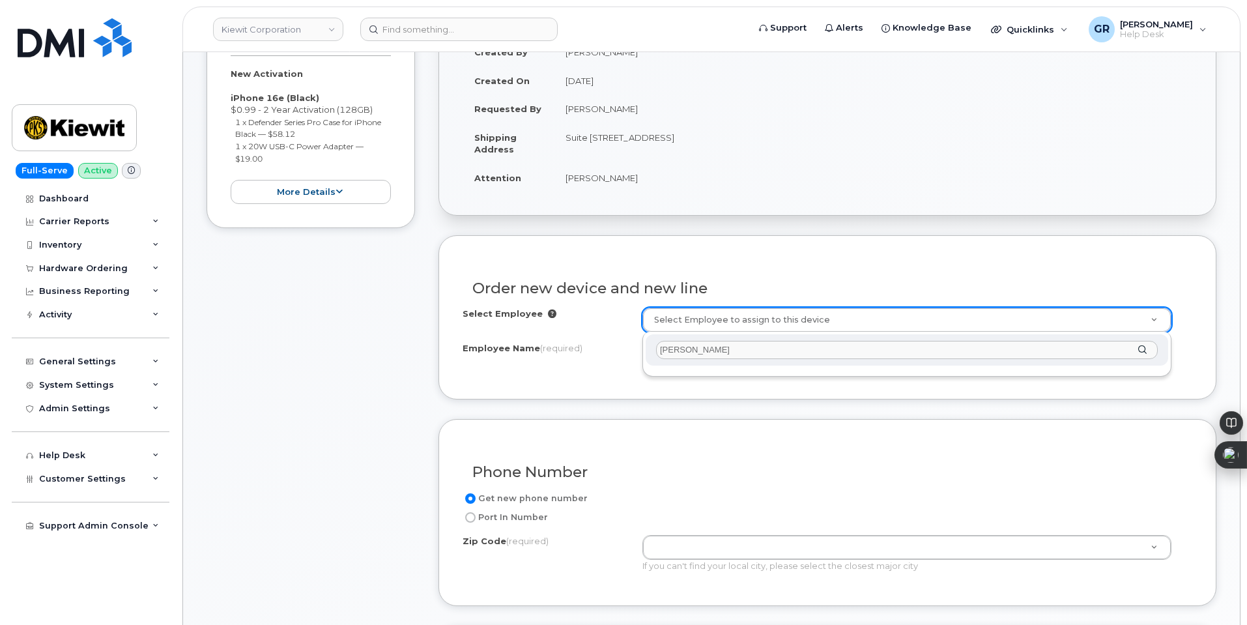
drag, startPoint x: 746, startPoint y: 355, endPoint x: 624, endPoint y: 353, distance: 122.5
click at [721, 347] on input "text" at bounding box center [907, 350] width 502 height 19
paste input "[PERSON_NAME]"
type input "[PERSON_NAME]"
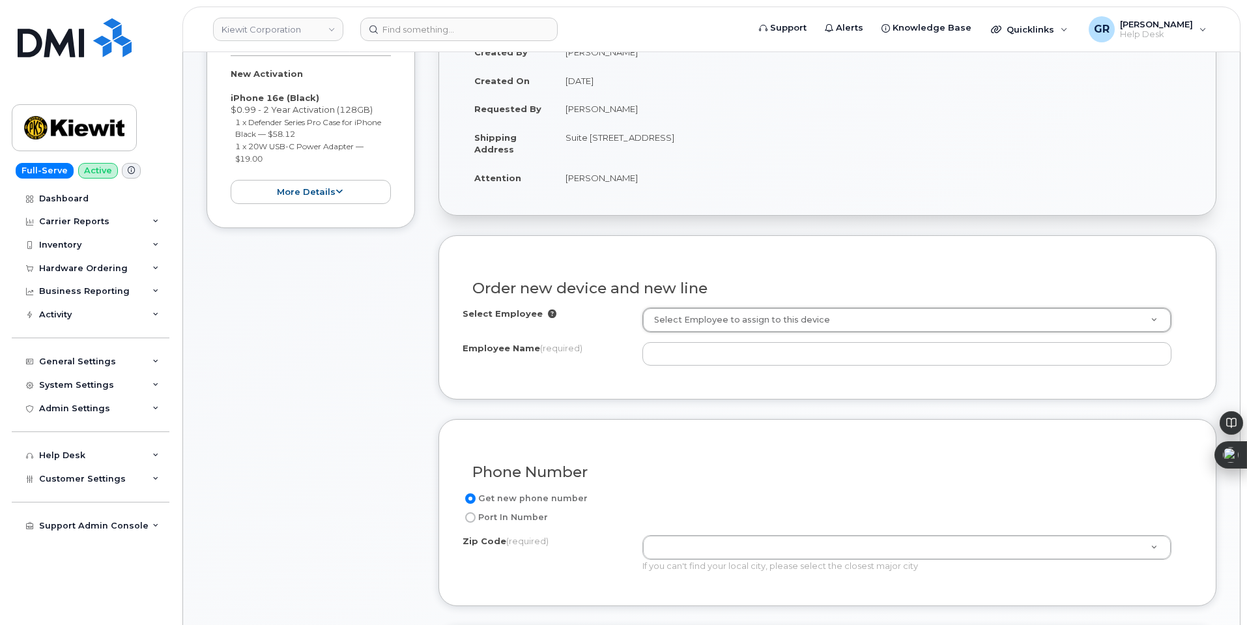
drag, startPoint x: 591, startPoint y: 336, endPoint x: 677, endPoint y: 338, distance: 85.4
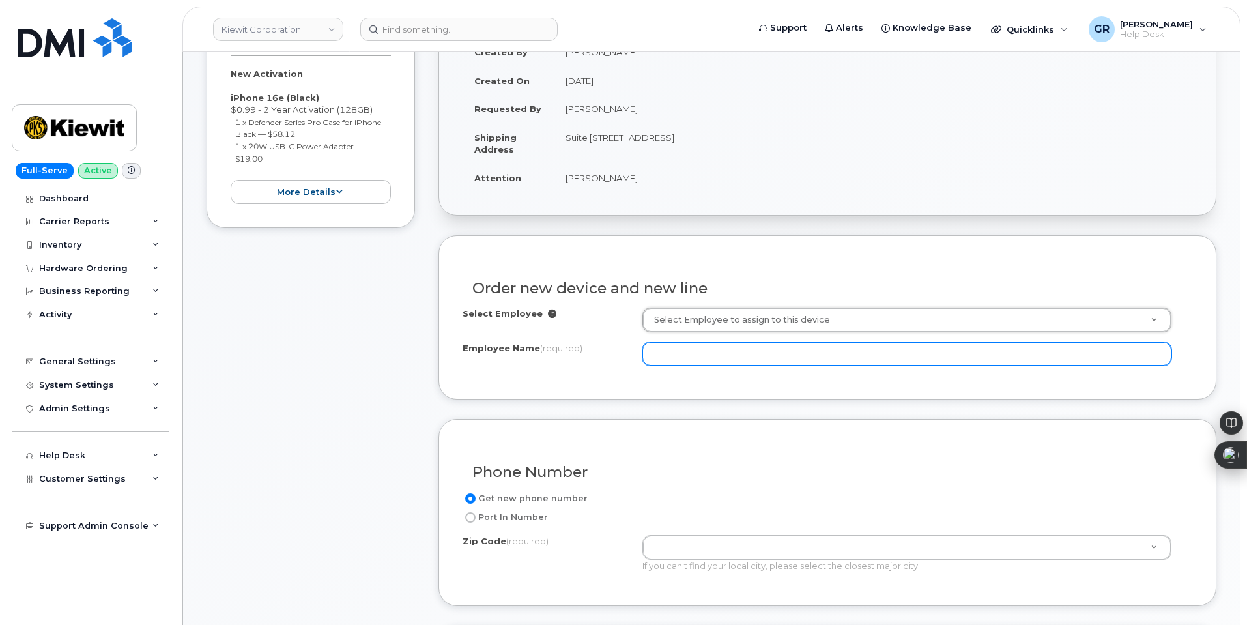
click at [708, 349] on input "Employee Name (required)" at bounding box center [907, 353] width 529 height 23
paste input "[PERSON_NAME]"
type input "[PERSON_NAME]"
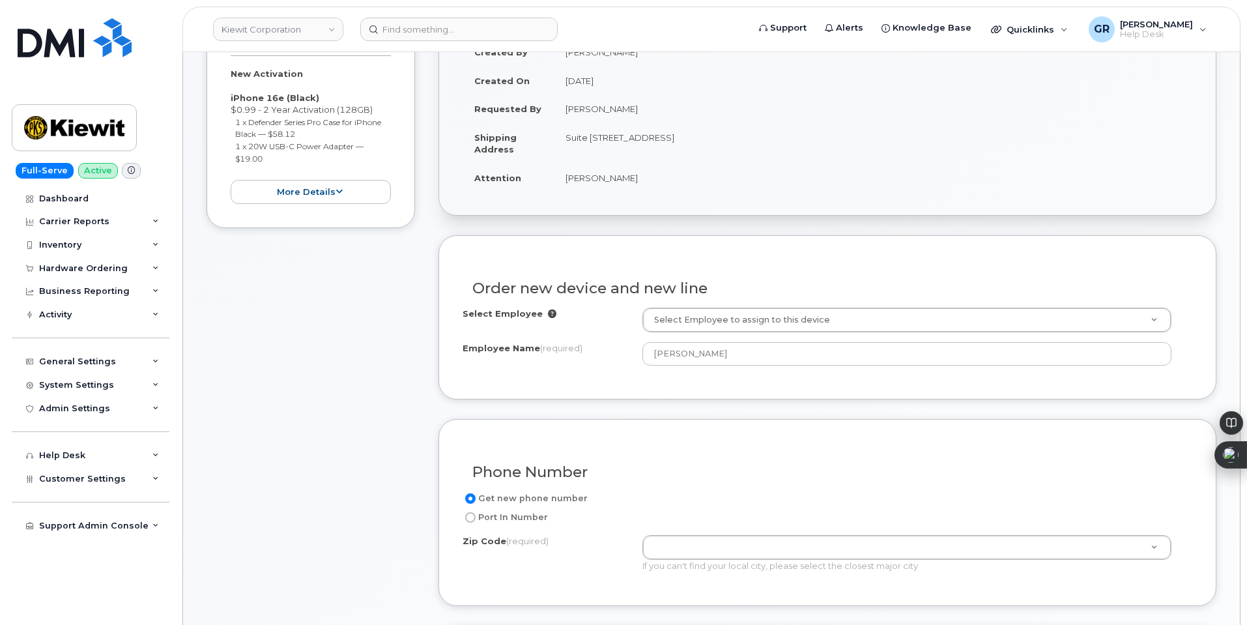
click at [618, 370] on div "Select Employee Select Employee to assign to this device Employee Name (require…" at bounding box center [828, 342] width 730 height 68
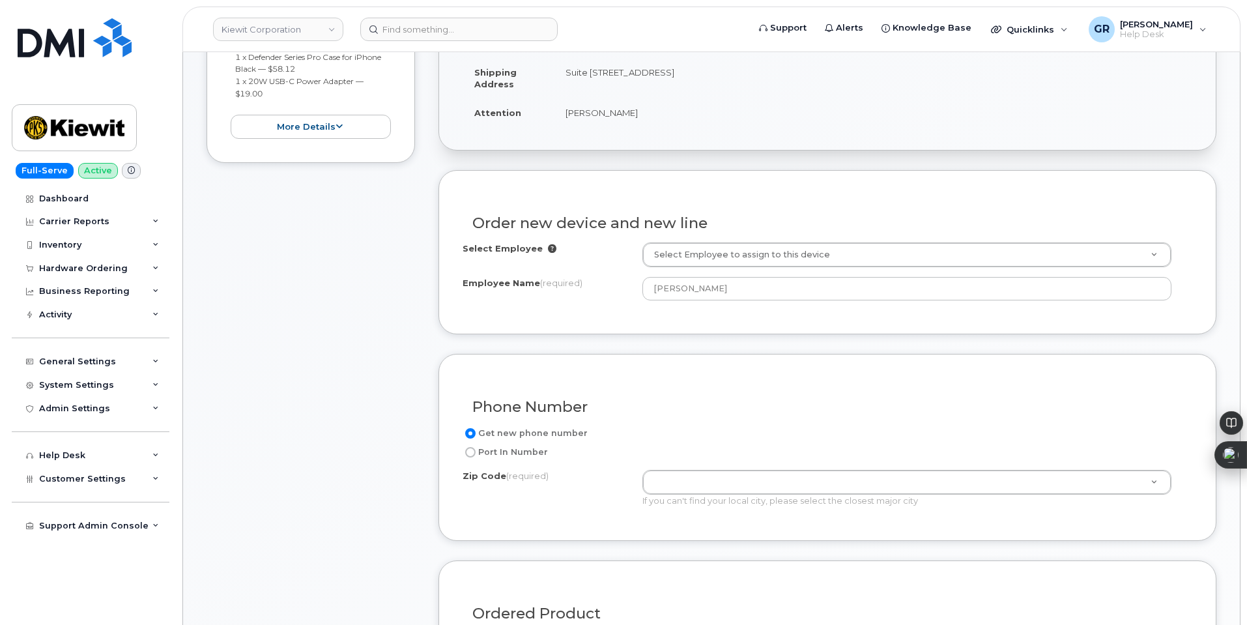
scroll to position [456, 0]
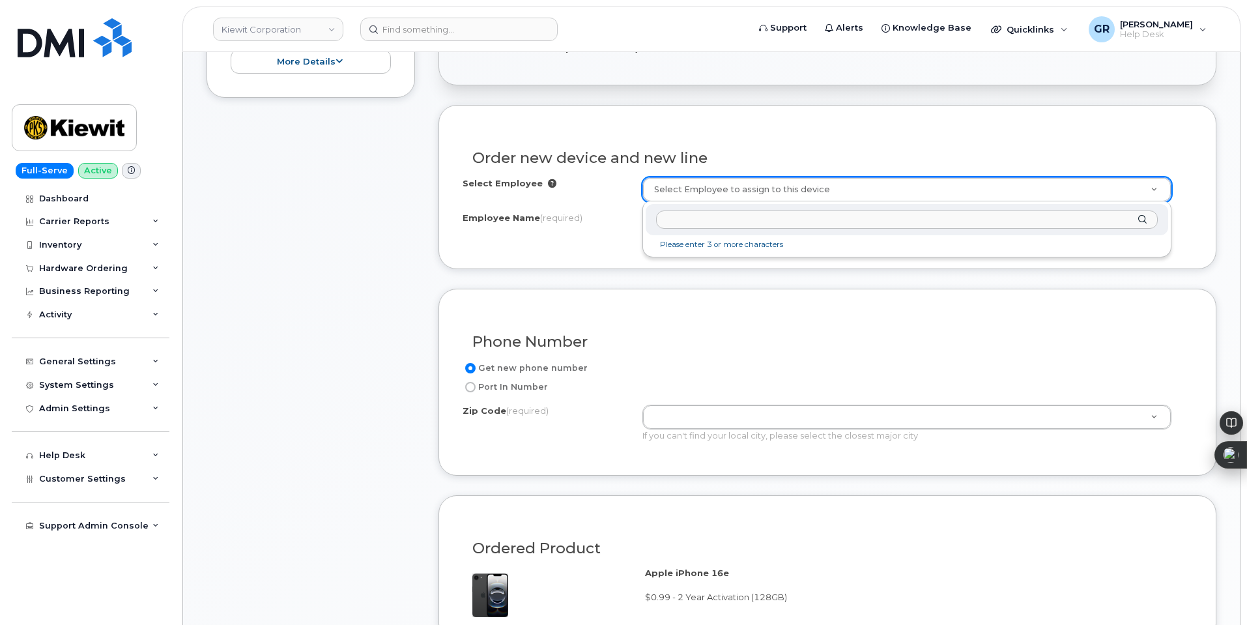
paste input "[PERSON_NAME]"
type input "[PERSON_NAME]"
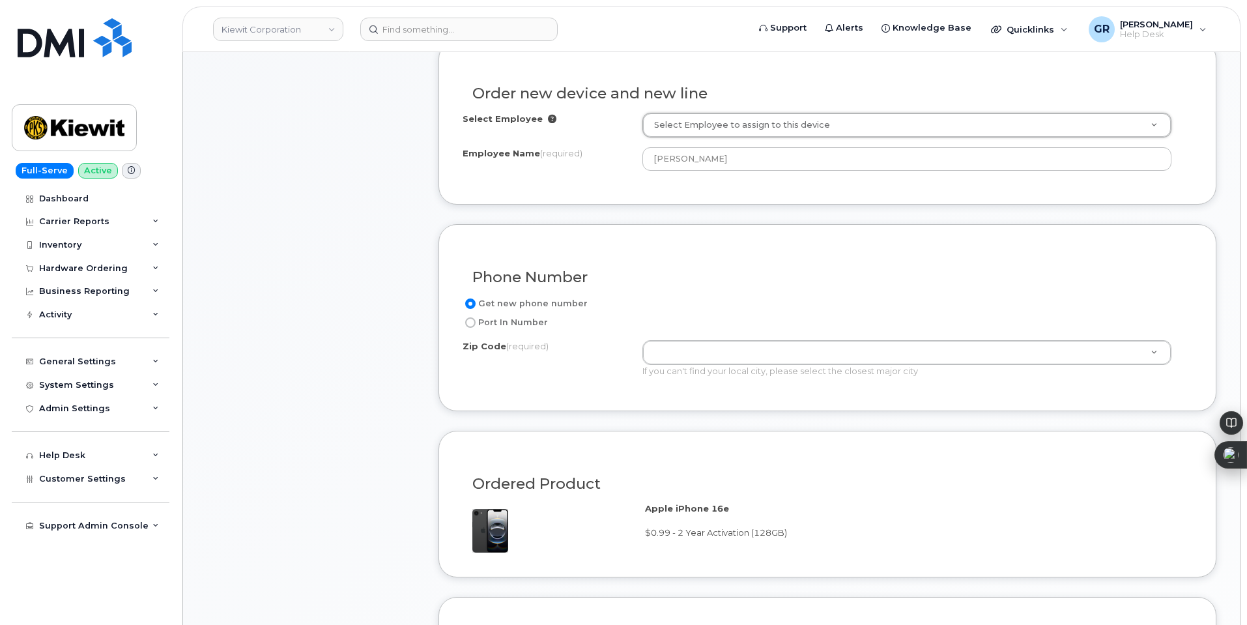
scroll to position [521, 0]
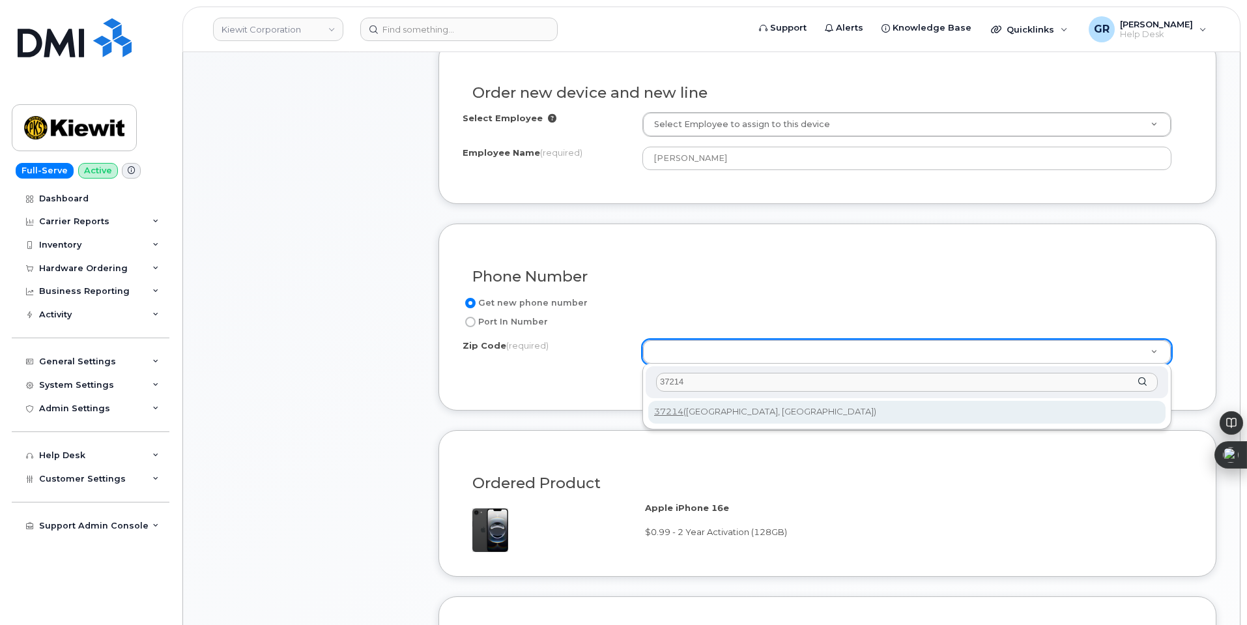
type input "37214"
type input "37214 (Nashville, TN)"
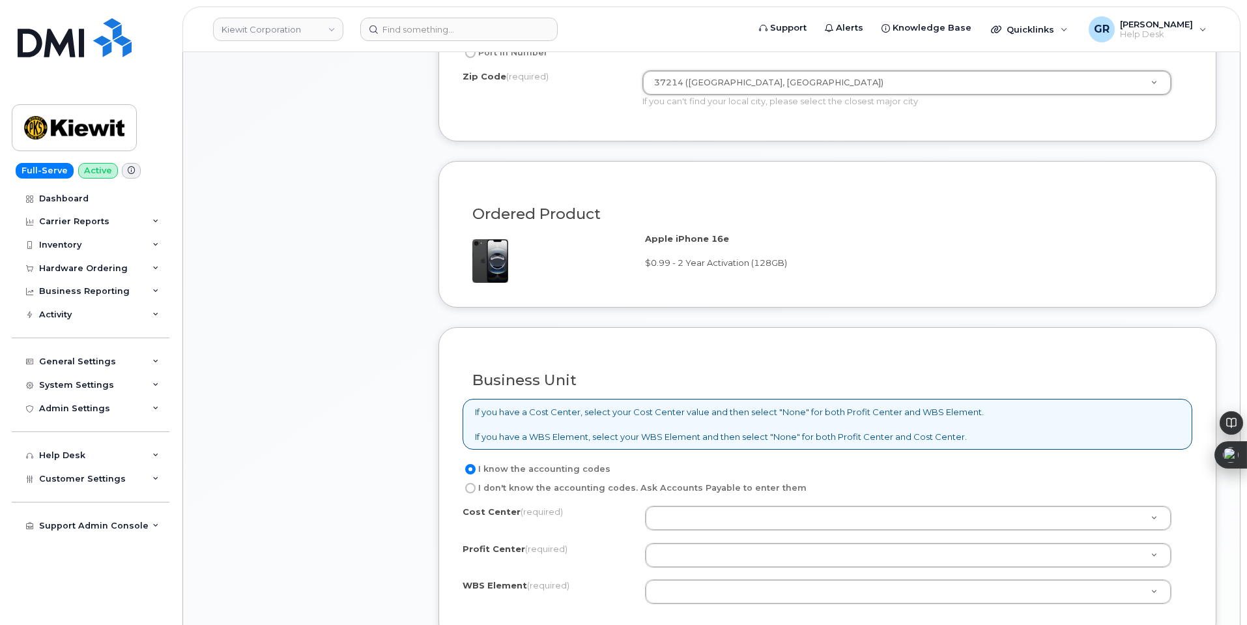
scroll to position [912, 0]
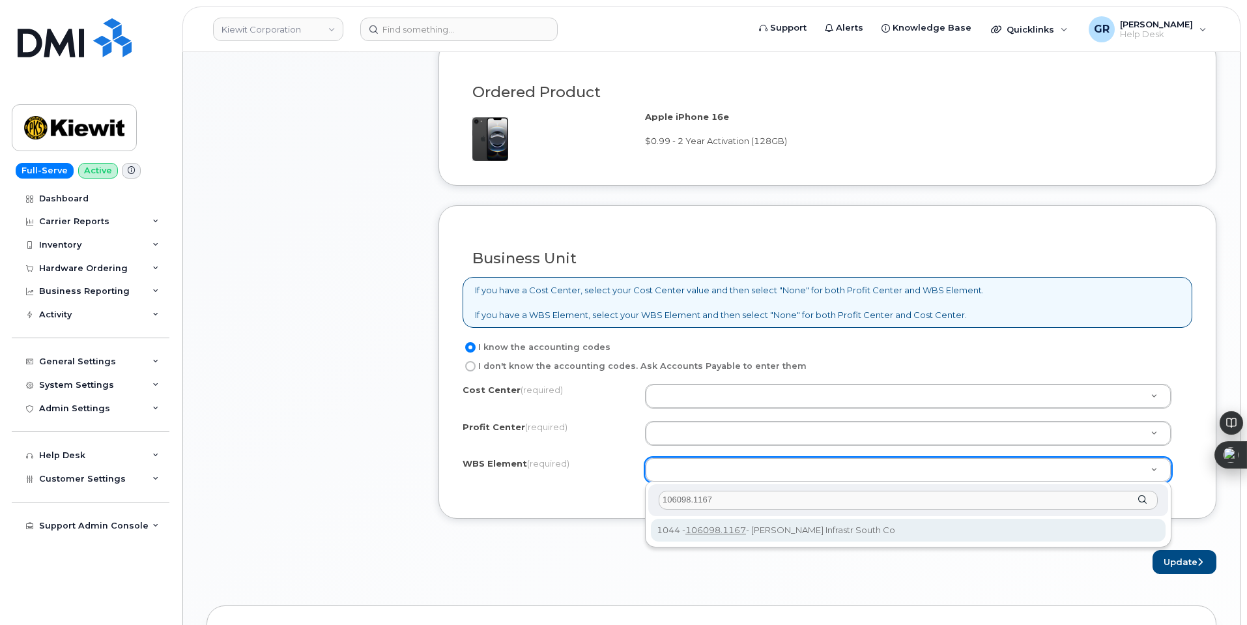
type input "106098.1167"
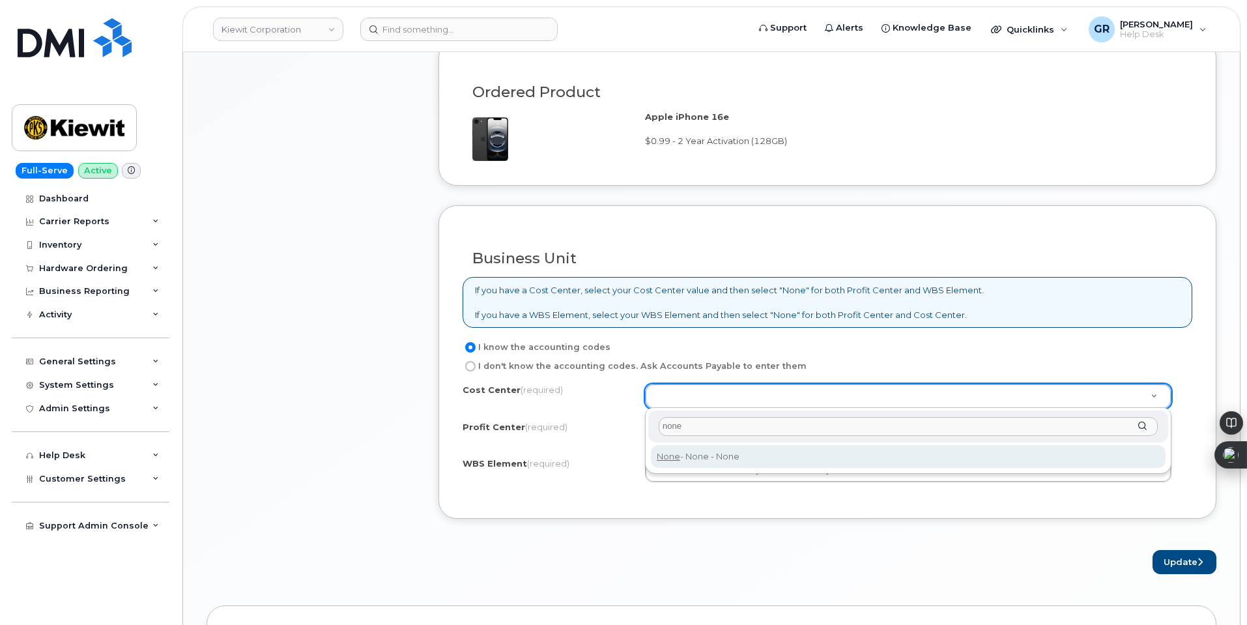
type input "none"
type input "None"
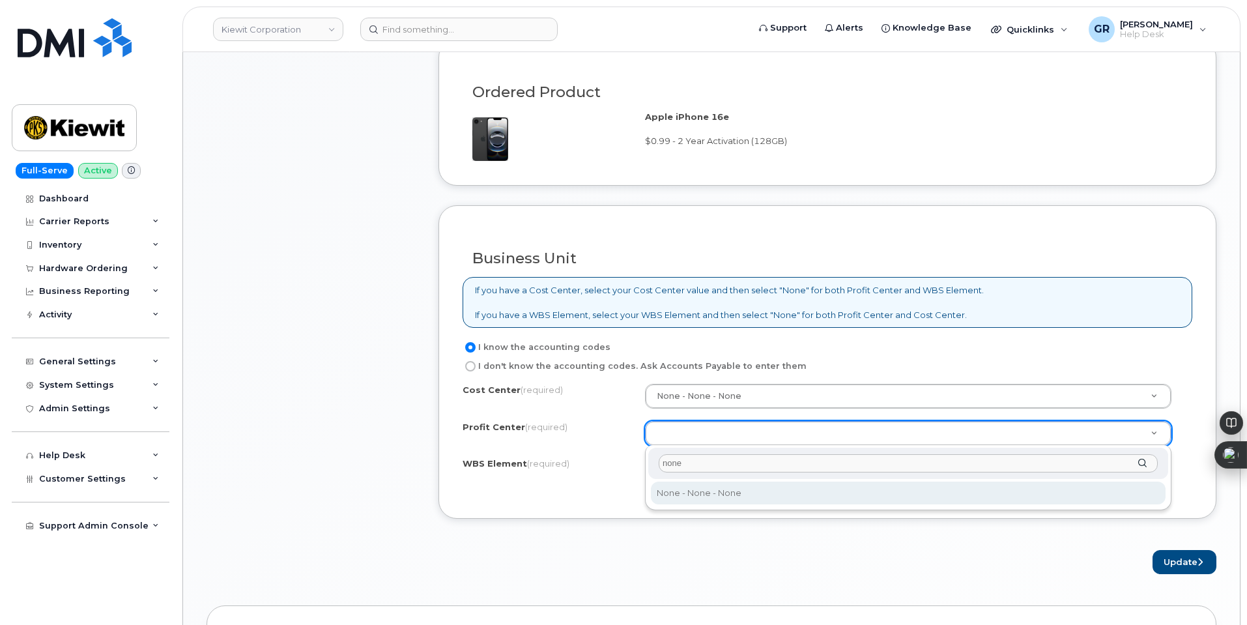
type input "none"
select select "None"
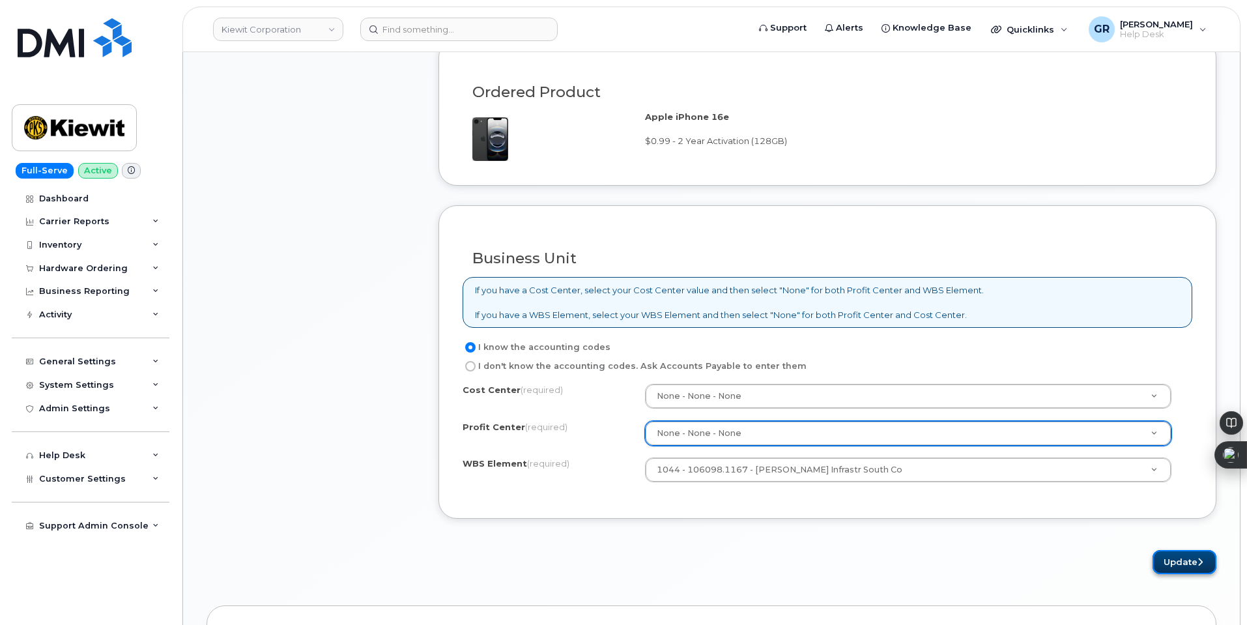
click at [1171, 553] on button "Update" at bounding box center [1185, 562] width 64 height 24
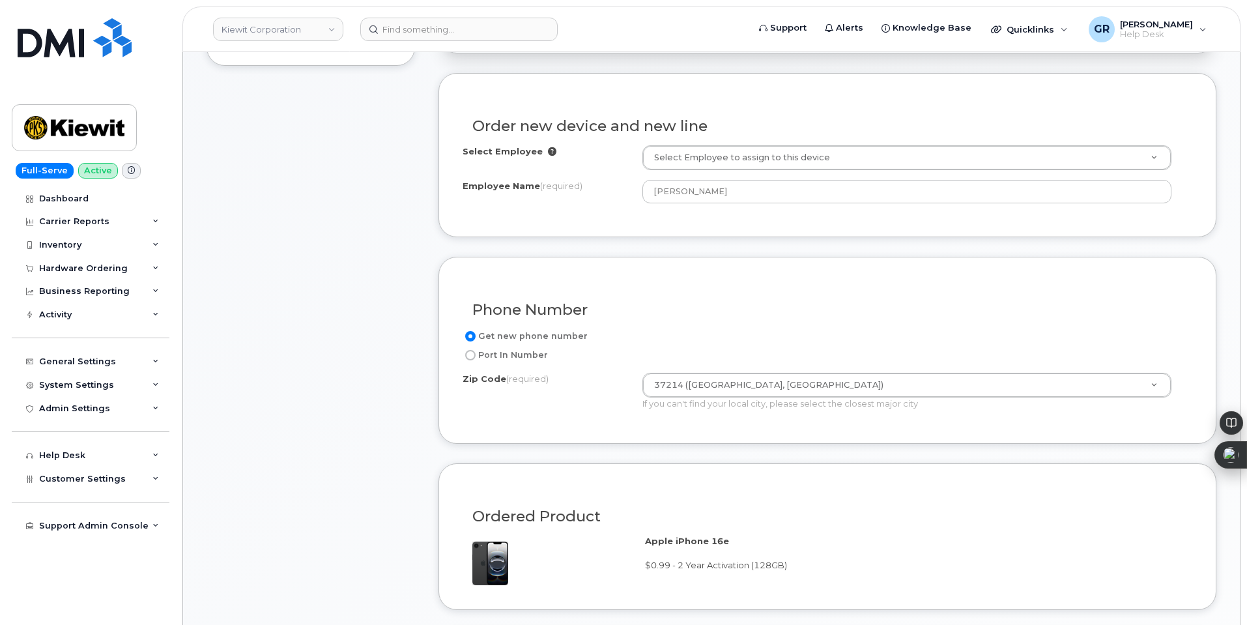
scroll to position [456, 0]
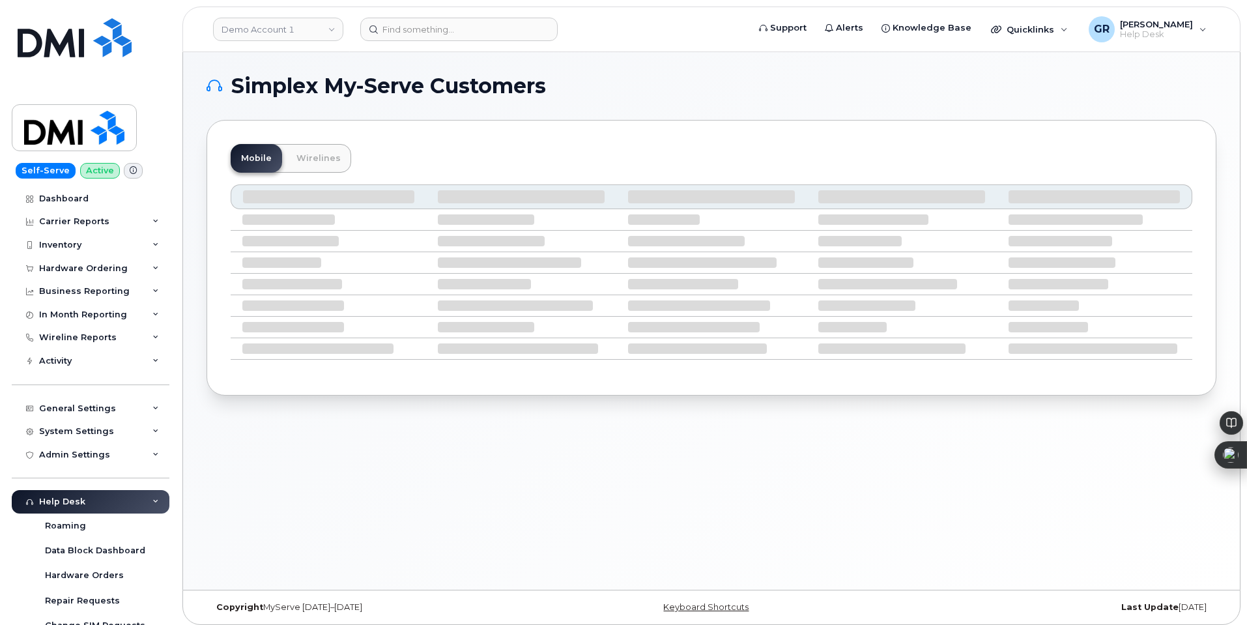
click at [461, 41] on header "Demo Account 1 Support Alerts Knowledge Base Quicklinks Suspend / Cancel Device…" at bounding box center [711, 30] width 1058 height 46
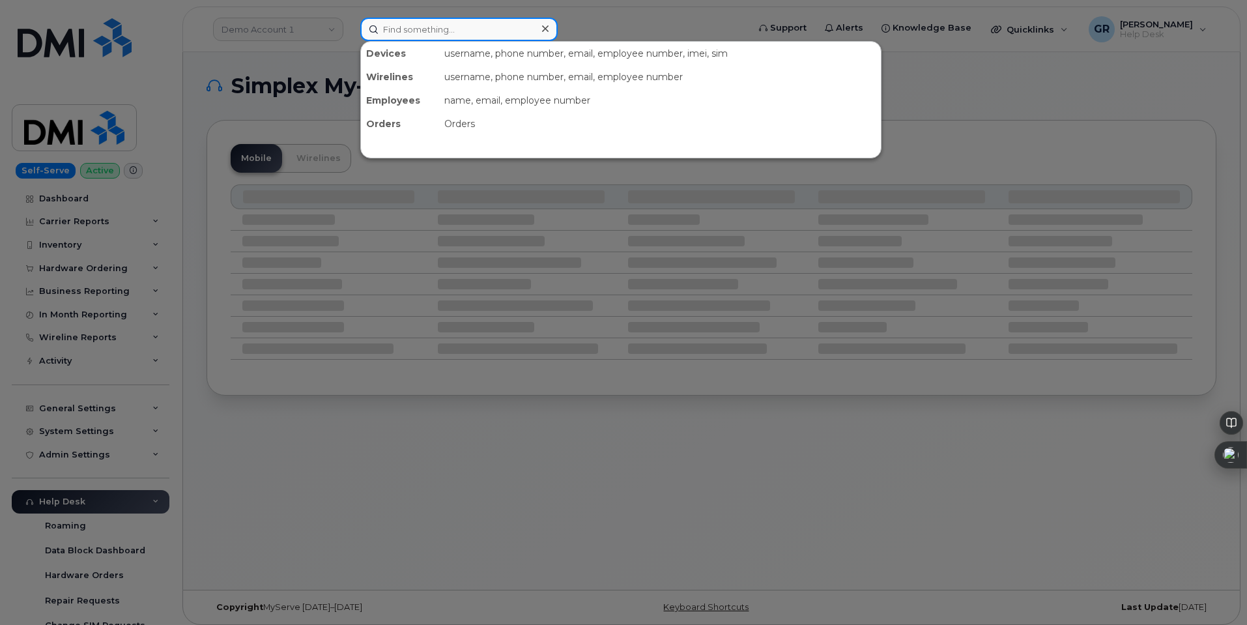
click at [469, 39] on input at bounding box center [458, 29] width 197 height 23
paste input "[PERSON_NAME]"
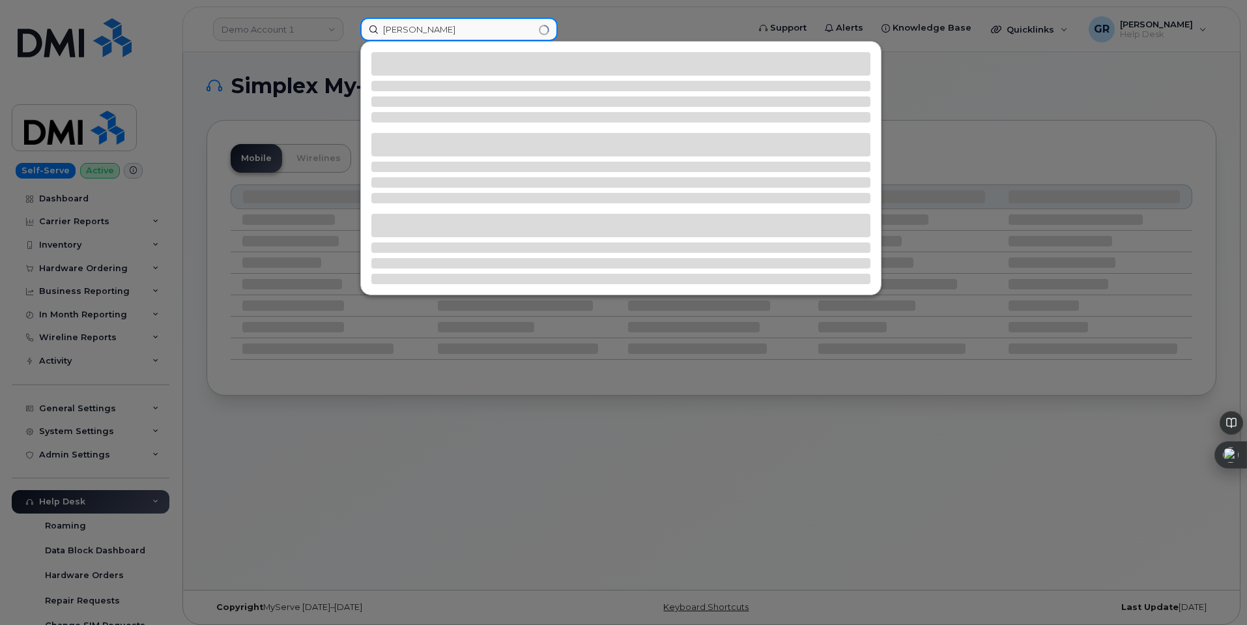
type input "[PERSON_NAME]"
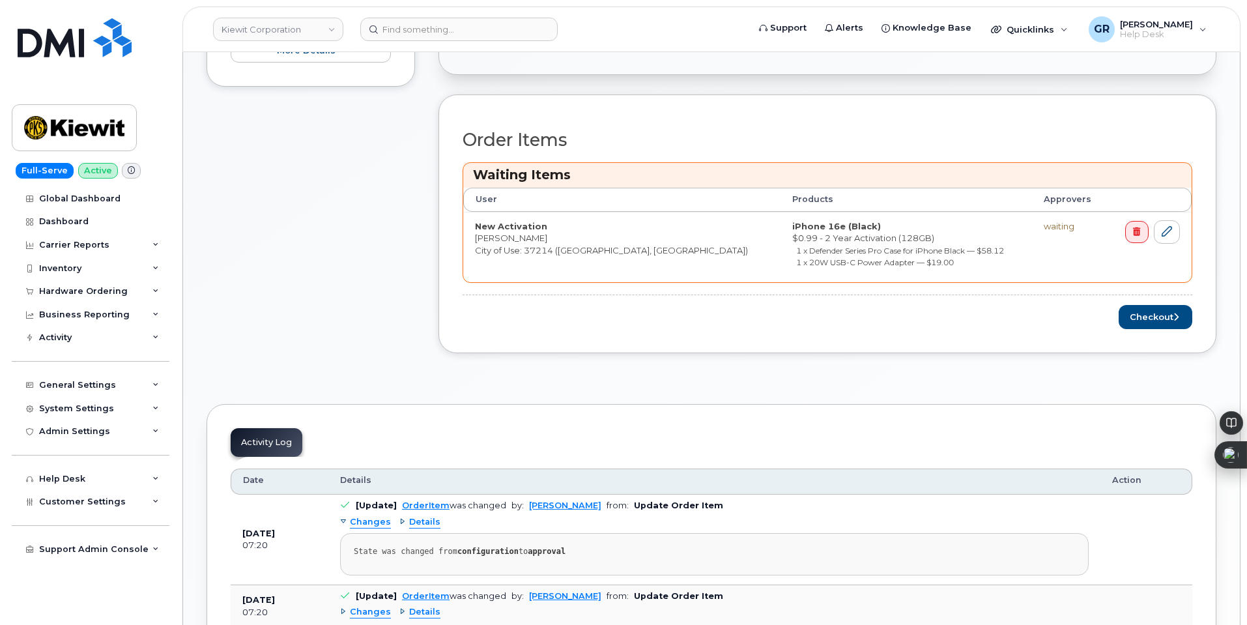
scroll to position [523, 0]
click at [1141, 316] on button "Checkout" at bounding box center [1156, 317] width 74 height 24
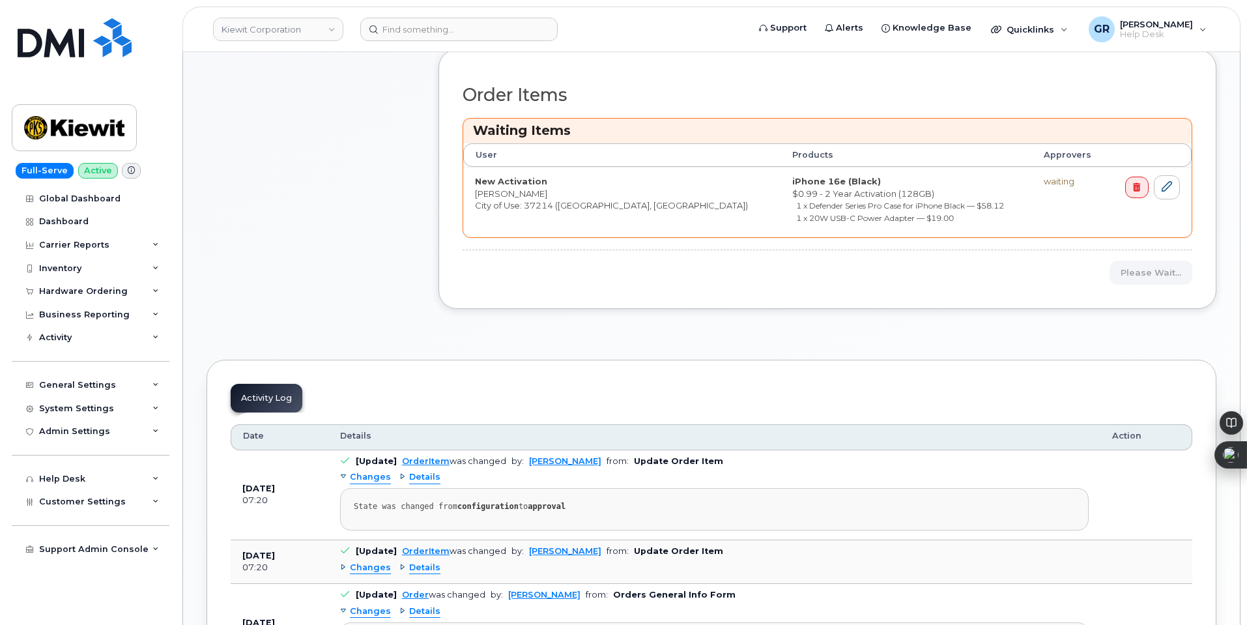
scroll to position [589, 0]
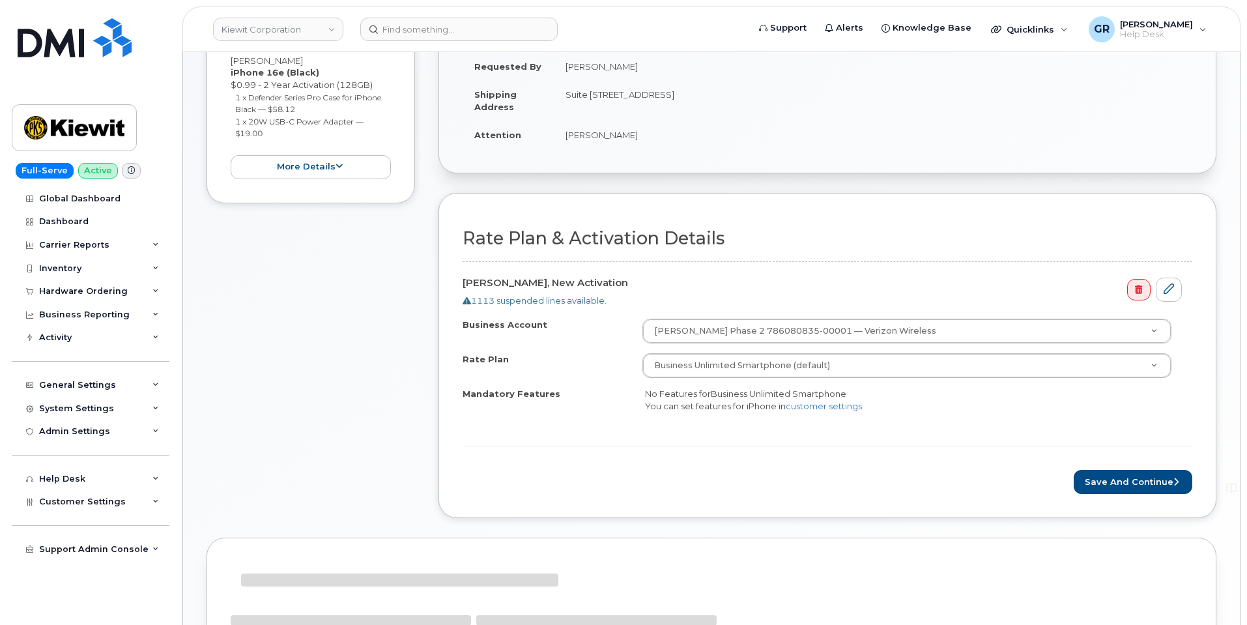
scroll to position [328, 0]
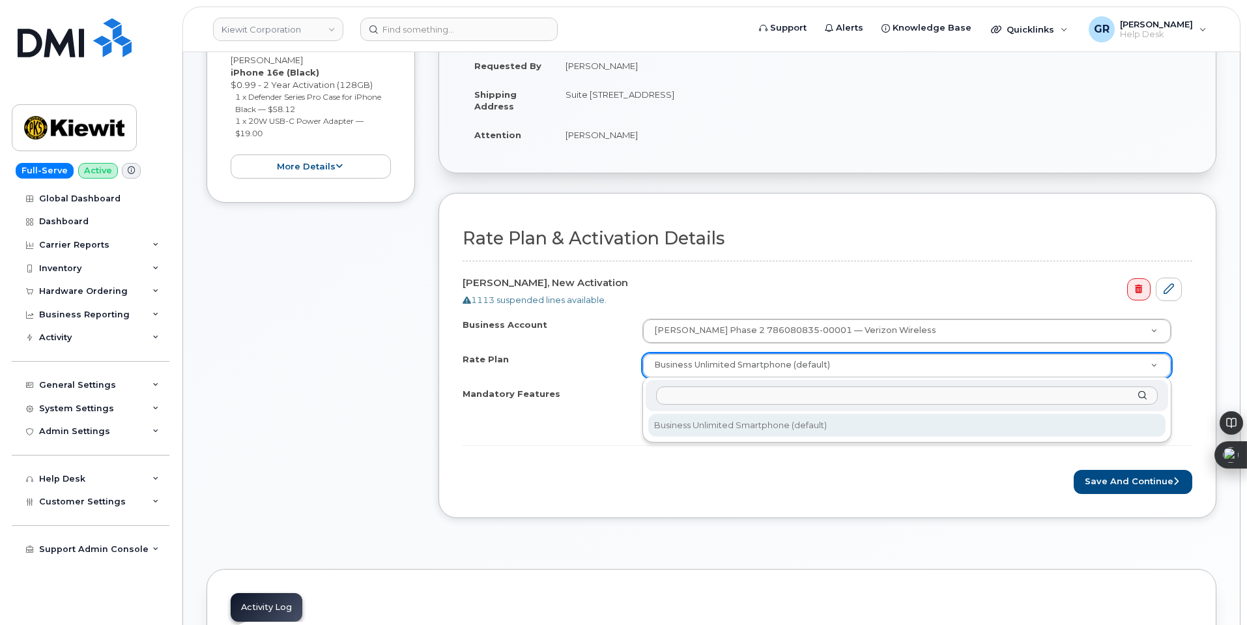
drag, startPoint x: 738, startPoint y: 356, endPoint x: 729, endPoint y: 353, distance: 9.1
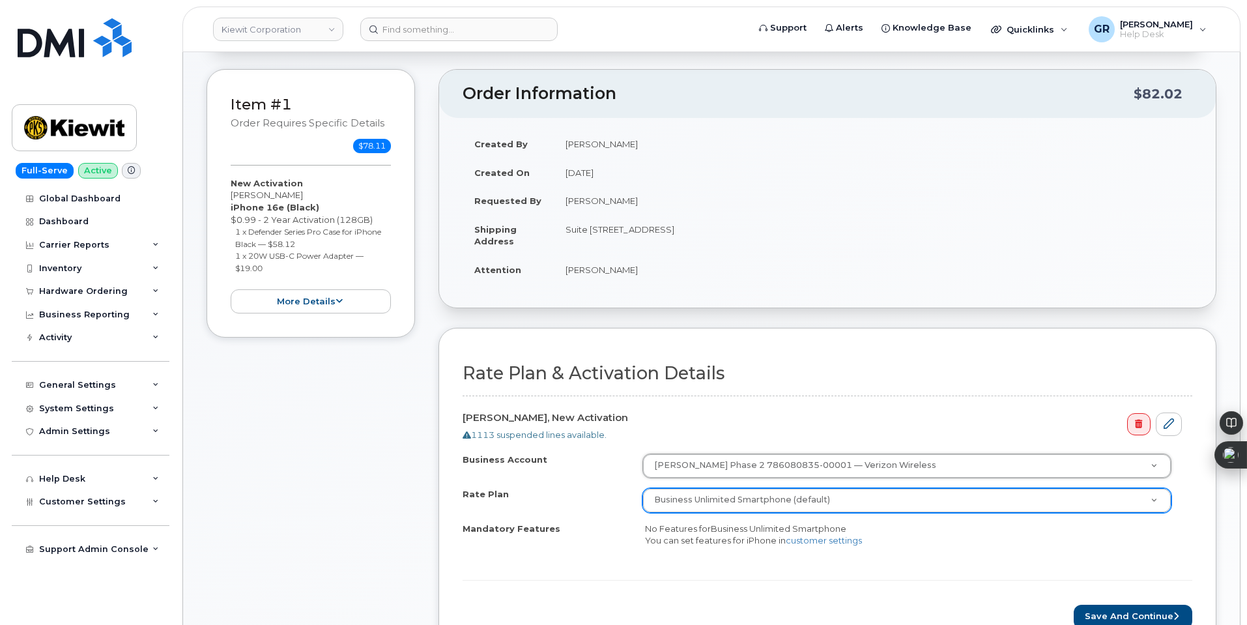
scroll to position [458, 0]
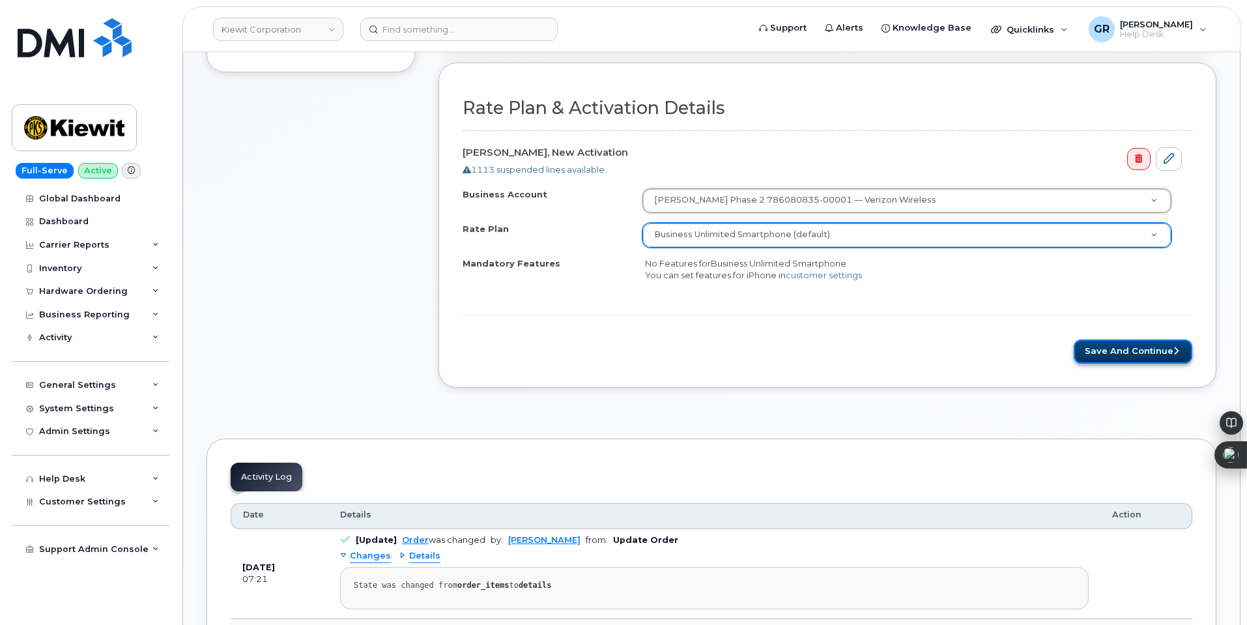
click at [1152, 345] on button "Save and Continue" at bounding box center [1133, 352] width 119 height 24
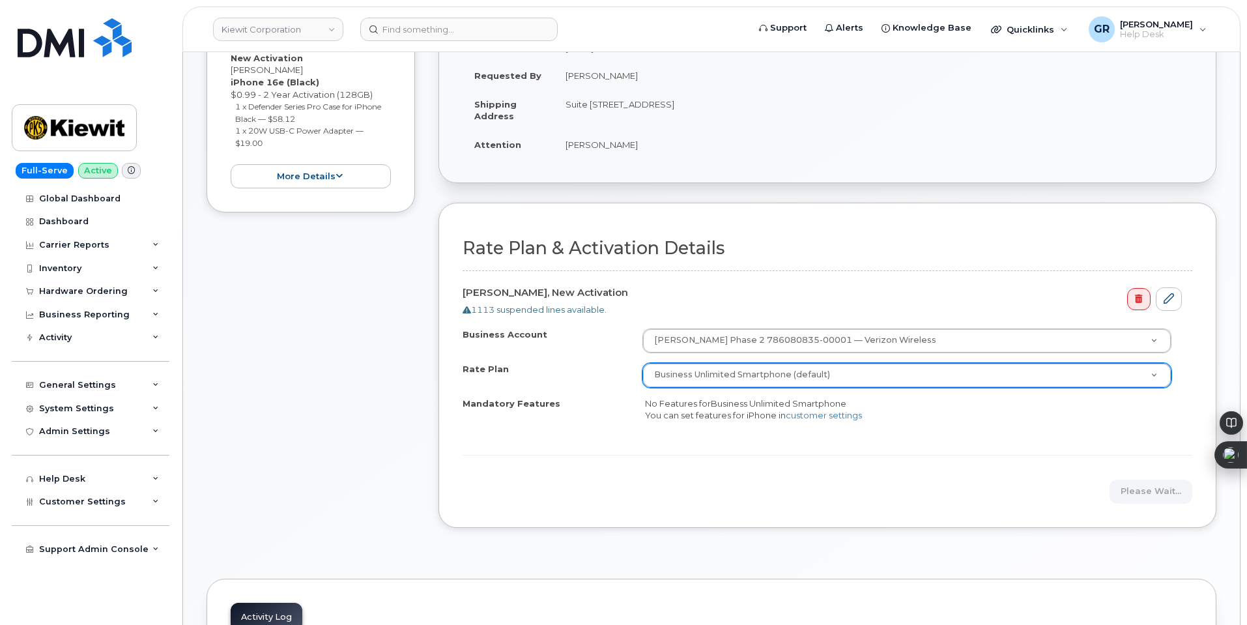
scroll to position [328, 0]
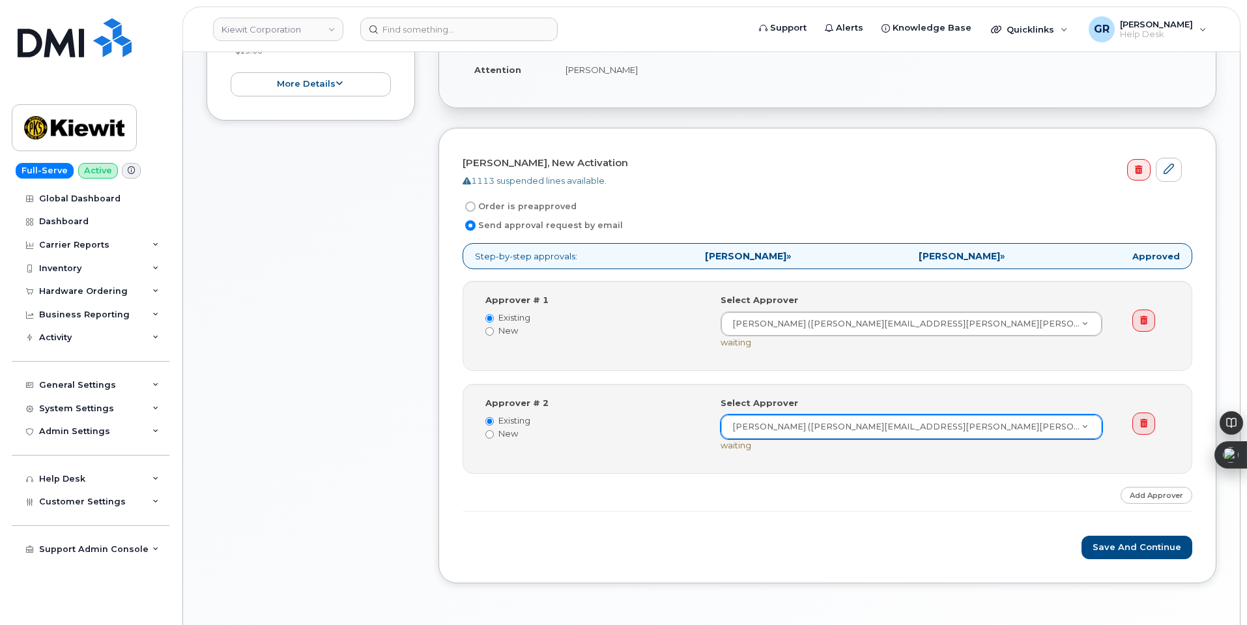
scroll to position [393, 0]
click at [522, 205] on label "Order is preapproved" at bounding box center [520, 206] width 114 height 16
click at [476, 205] on input "Order is preapproved" at bounding box center [470, 206] width 10 height 10
radio input "true"
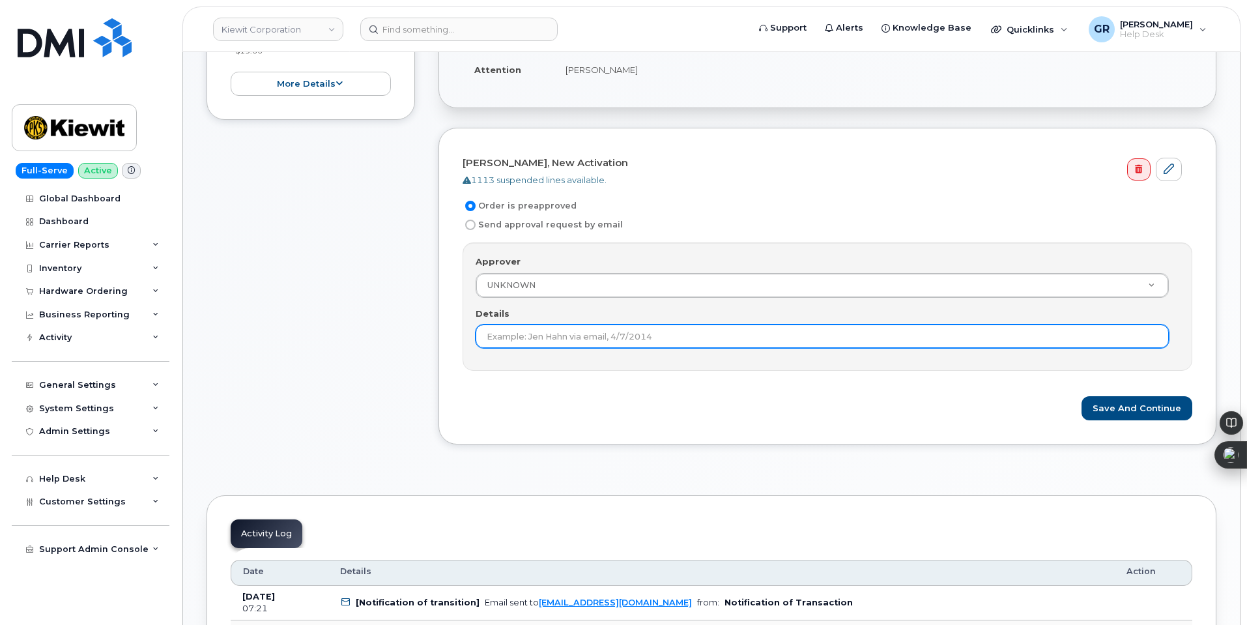
click at [607, 328] on input "Details" at bounding box center [822, 336] width 693 height 23
type input "Order under $100"
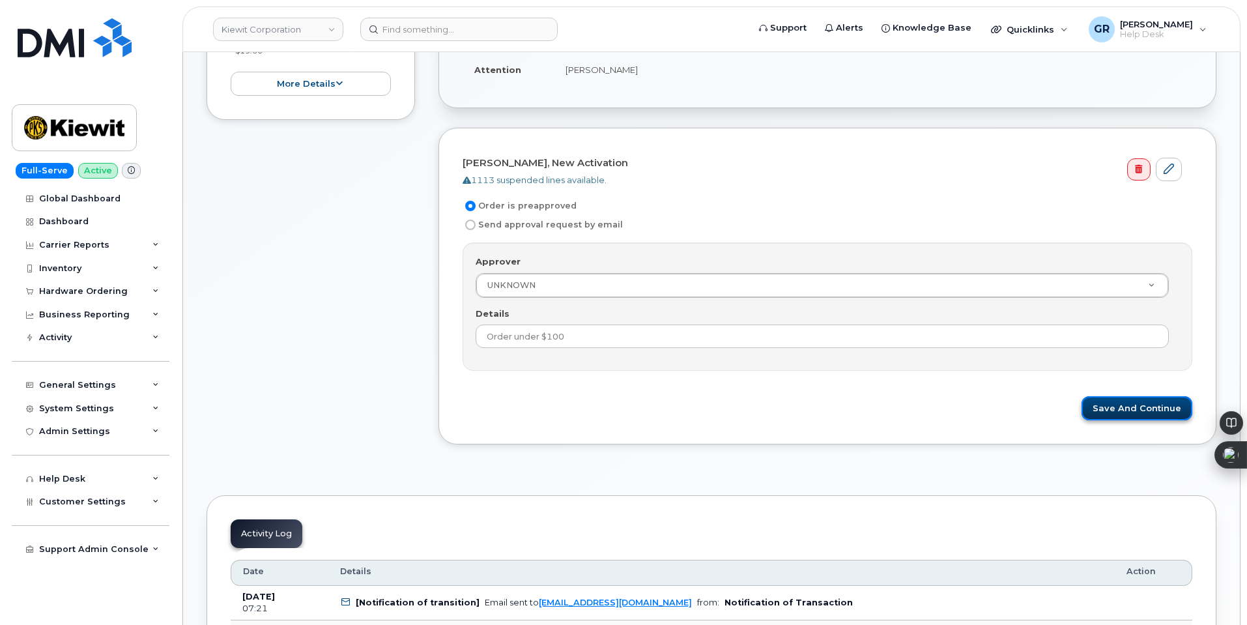
click at [1133, 411] on button "Save and Continue" at bounding box center [1137, 408] width 111 height 24
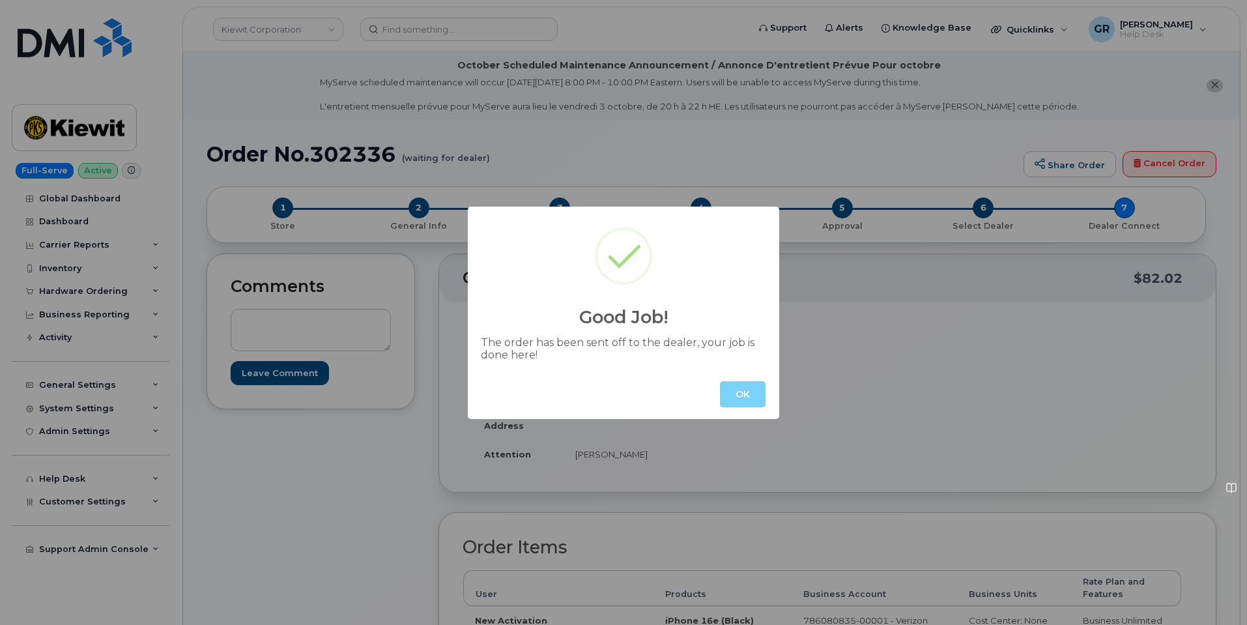
click at [744, 396] on button "OK" at bounding box center [743, 394] width 46 height 26
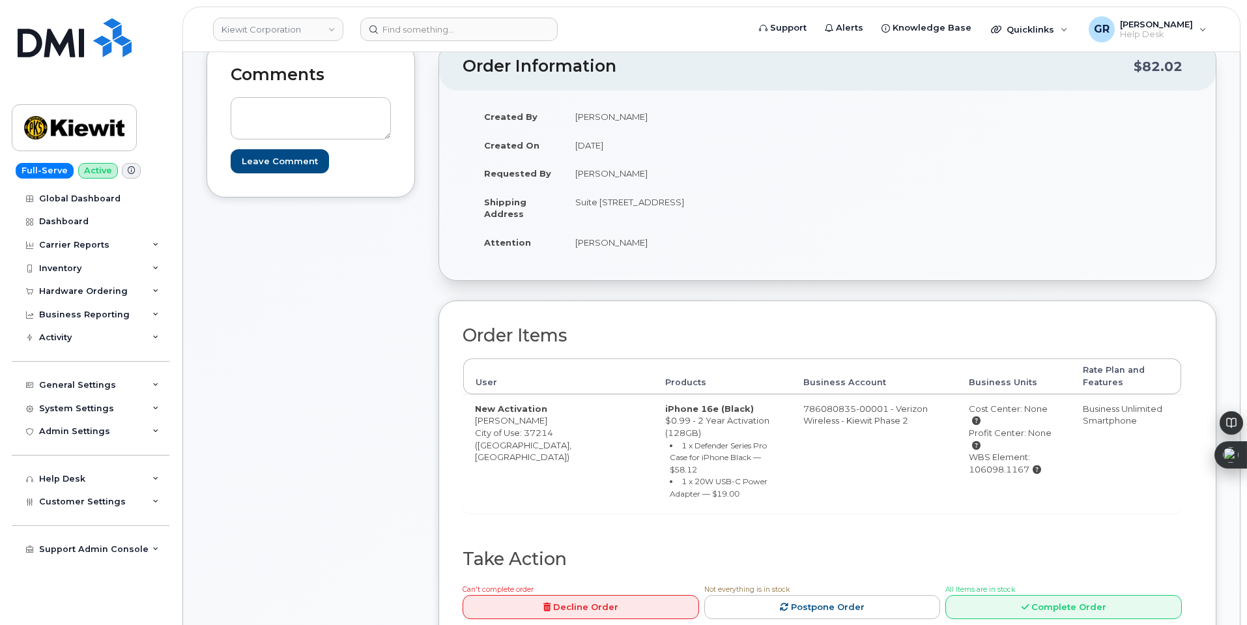
scroll to position [65, 0]
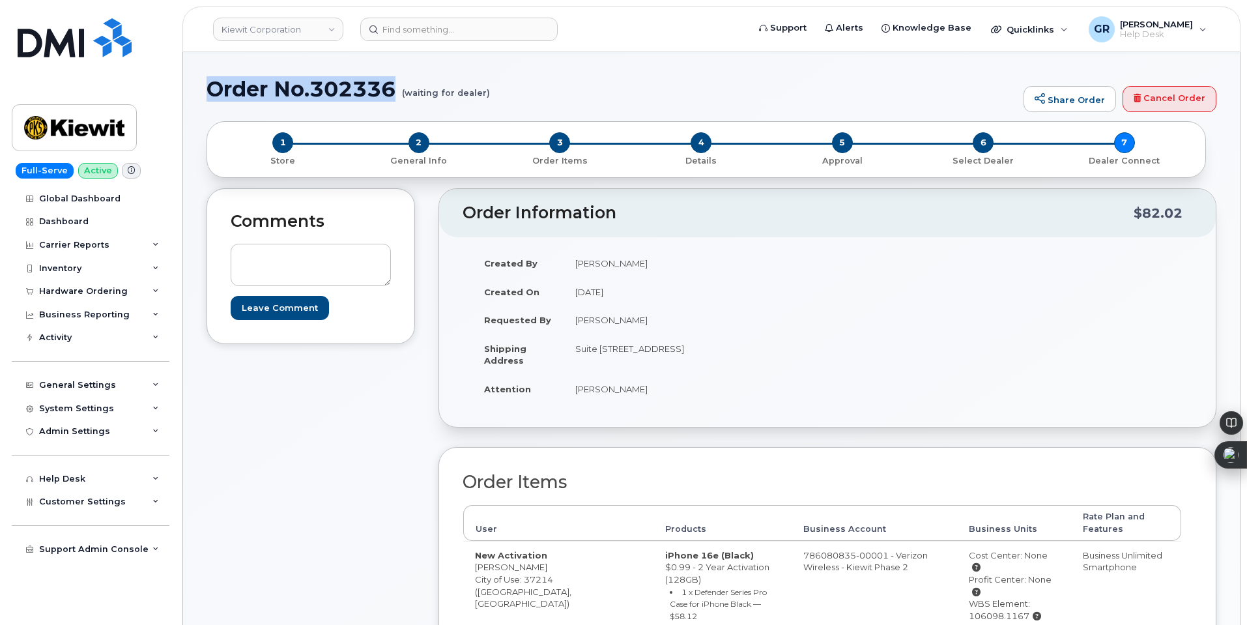
drag, startPoint x: 211, startPoint y: 95, endPoint x: 396, endPoint y: 93, distance: 185.8
click at [396, 93] on h1 "Order No.302336 (waiting for dealer)" at bounding box center [612, 89] width 811 height 23
copy h1 "Order No.302336"
click at [274, 424] on div "Comments Leave Comment" at bounding box center [311, 501] width 209 height 626
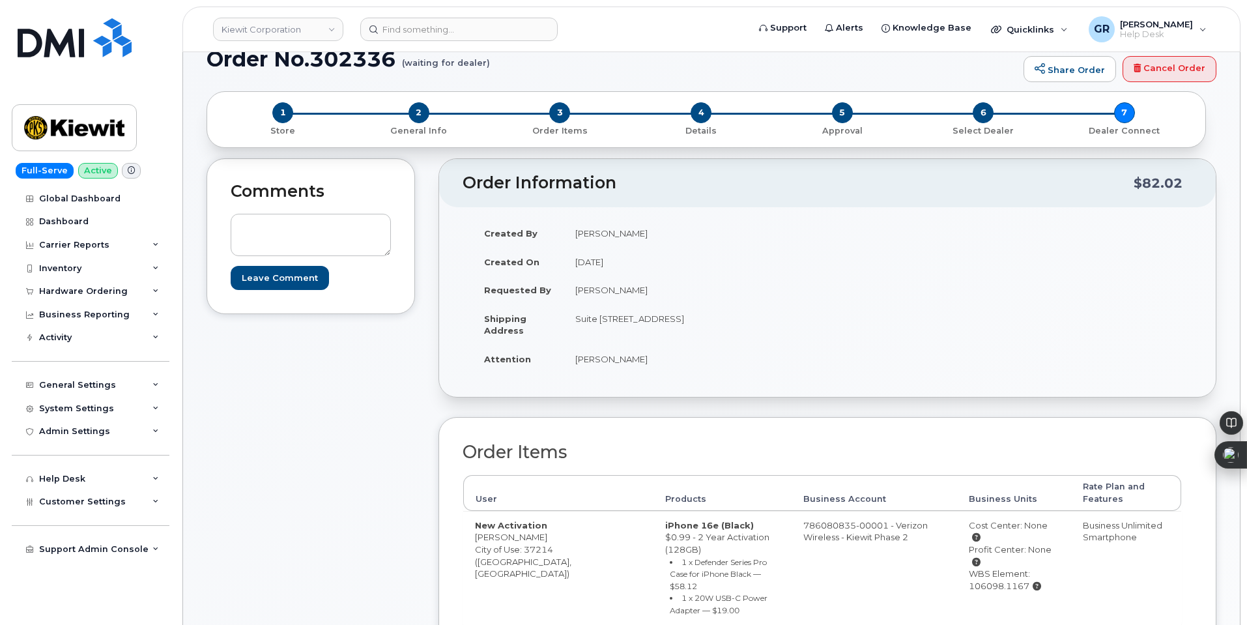
scroll to position [0, 0]
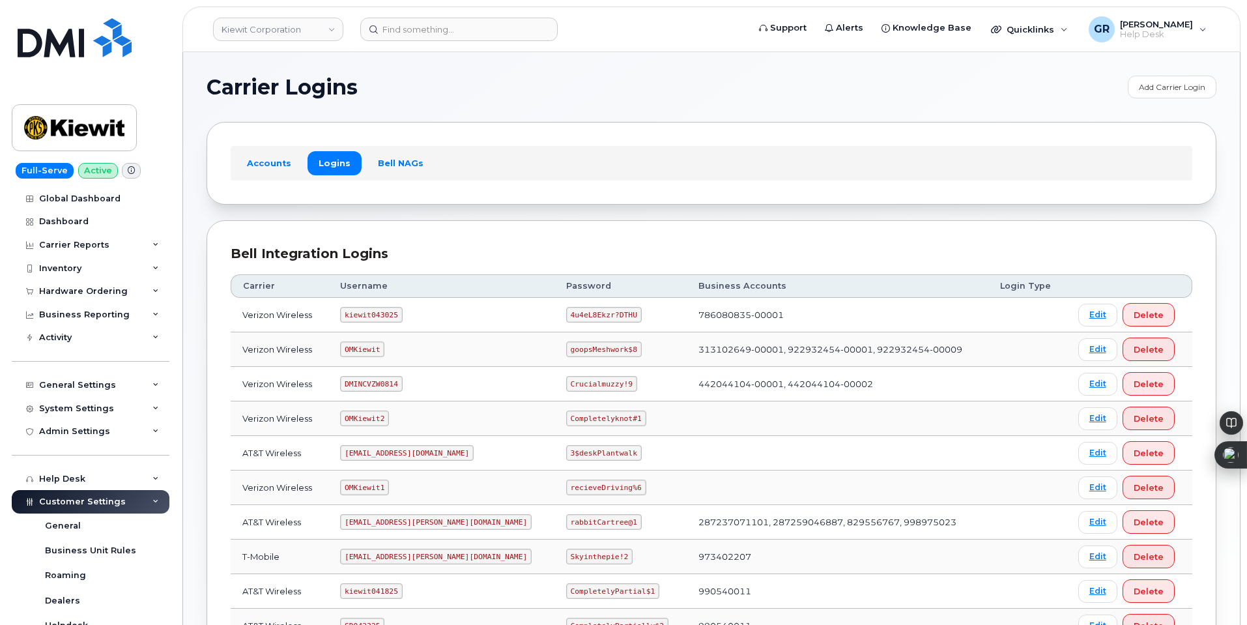
click at [383, 317] on code "kiewit043025" at bounding box center [371, 315] width 62 height 16
copy code "kiewit043025"
click at [576, 316] on code "4u4eL8Ekzr?DTHU" at bounding box center [604, 315] width 76 height 16
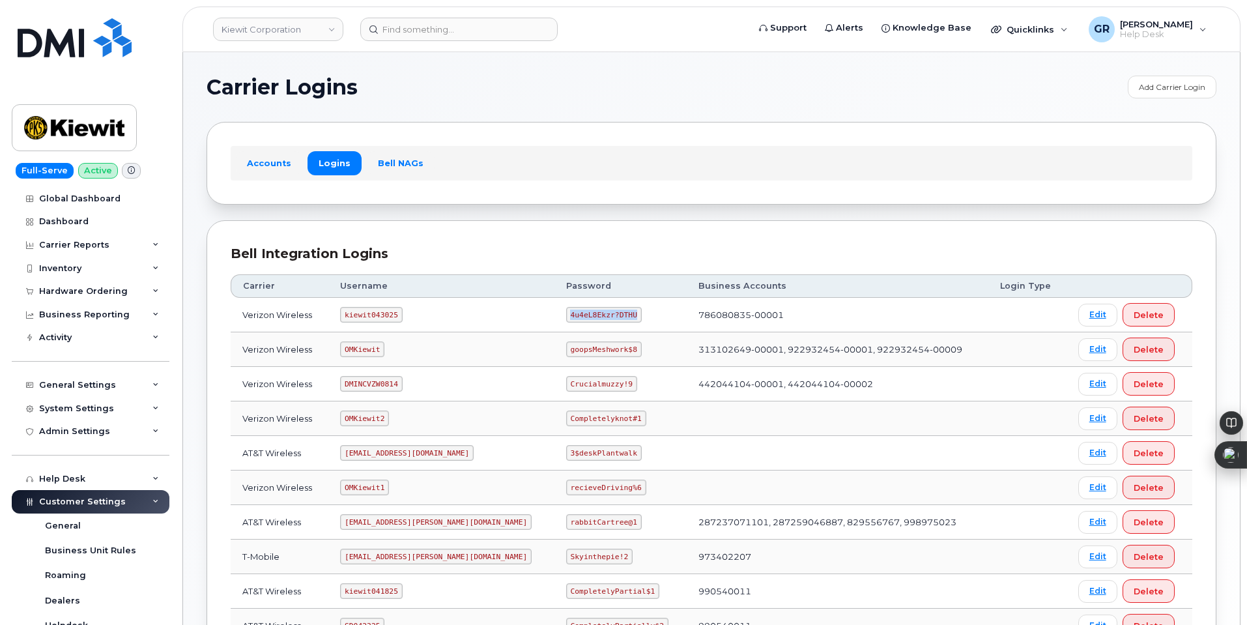
click at [576, 316] on code "4u4eL8Ekzr?DTHU" at bounding box center [604, 315] width 76 height 16
copy code "4u4eL8Ekzr?DTHU"
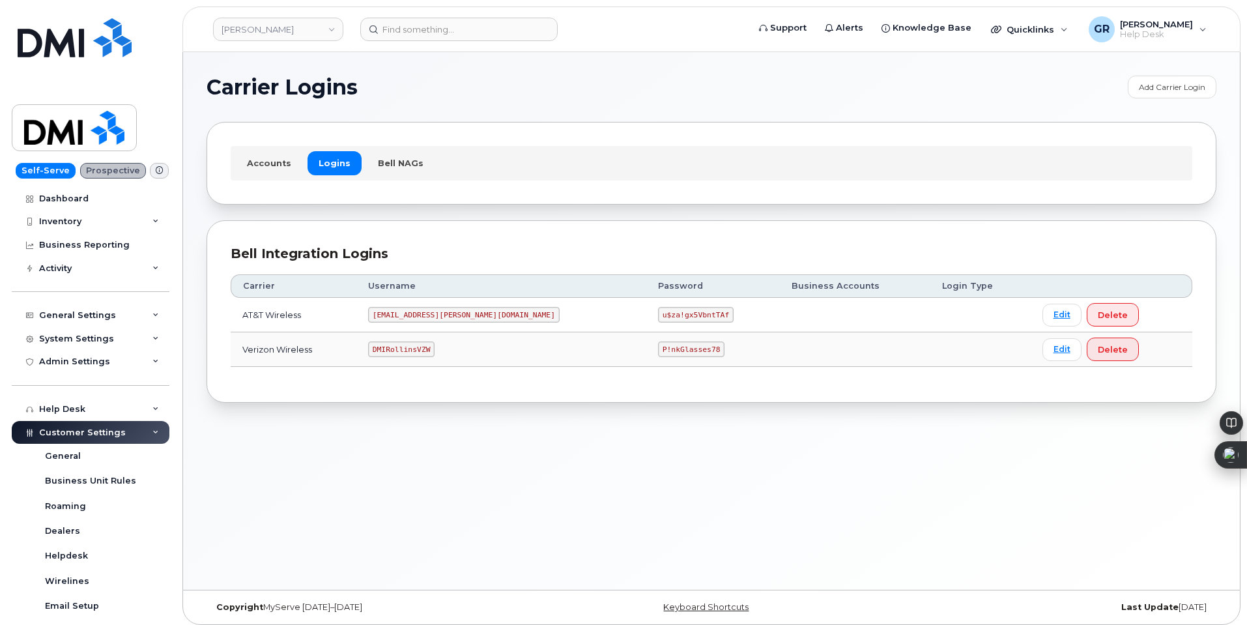
click at [658, 346] on code "P!nkGlasses78" at bounding box center [691, 350] width 66 height 16
click at [658, 352] on code "P!nkGlasses78" at bounding box center [691, 350] width 66 height 16
click at [658, 344] on code "P!nkGlasses78" at bounding box center [691, 350] width 66 height 16
click at [658, 349] on code "P!nkGlasses78" at bounding box center [691, 350] width 66 height 16
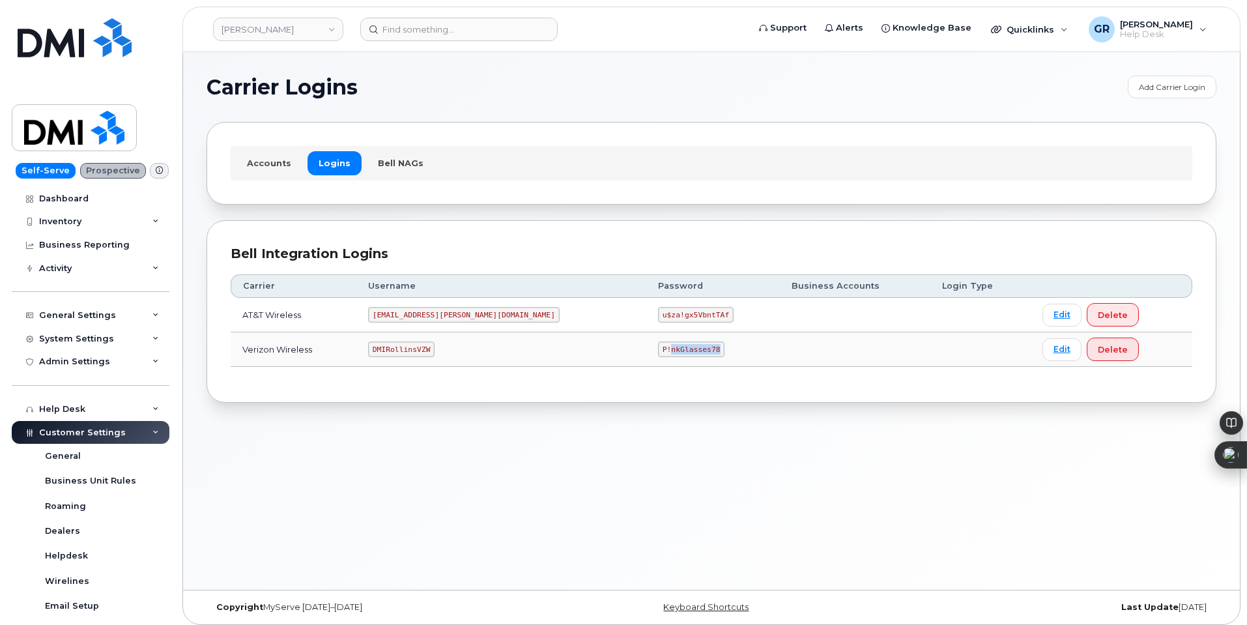
click at [658, 349] on code "P!nkGlasses78" at bounding box center [691, 350] width 66 height 16
copy code "P!nkGlasses78"
